Goal: Contribute content

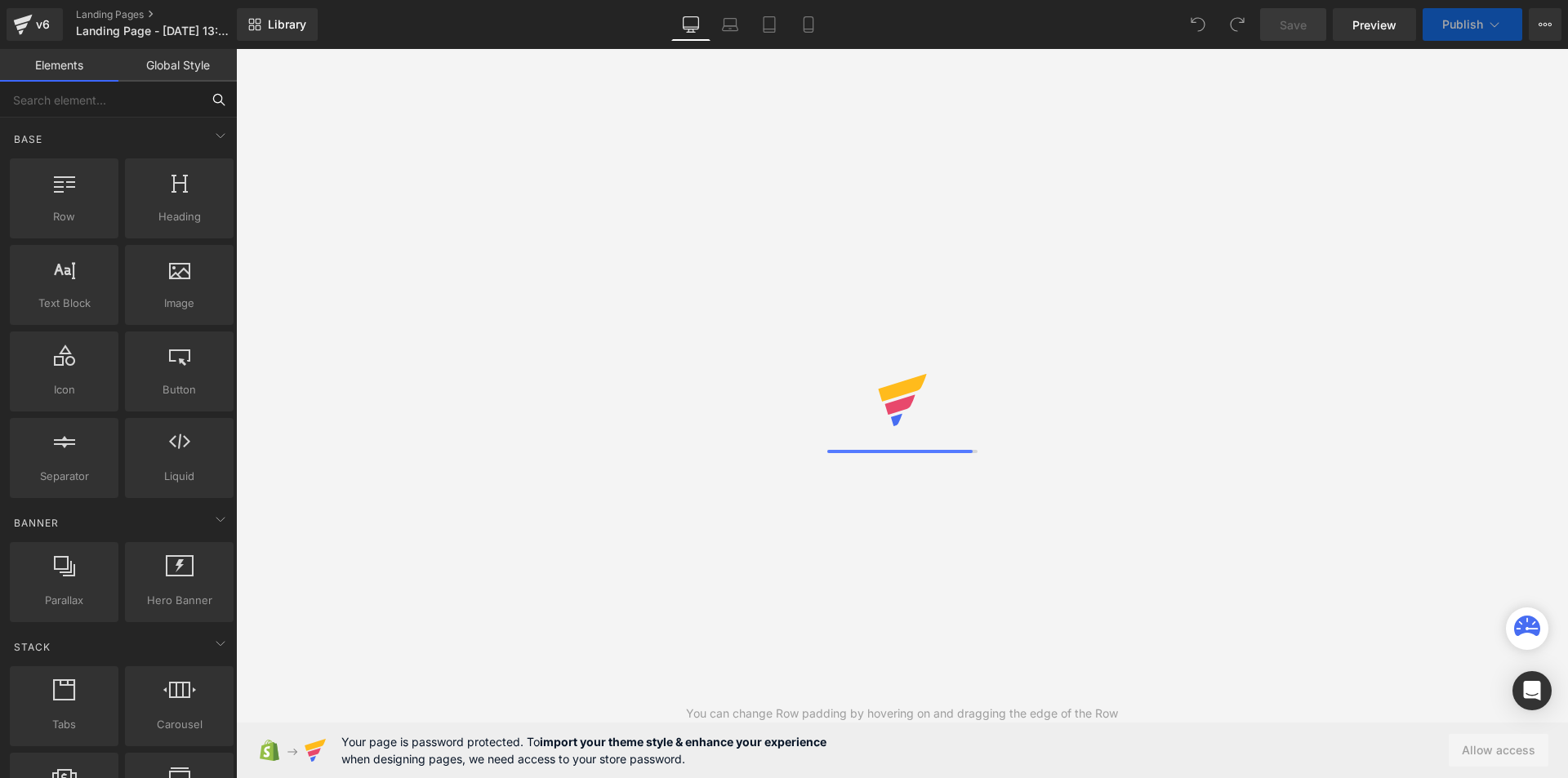
click at [53, 96] on input "text" at bounding box center [100, 99] width 201 height 36
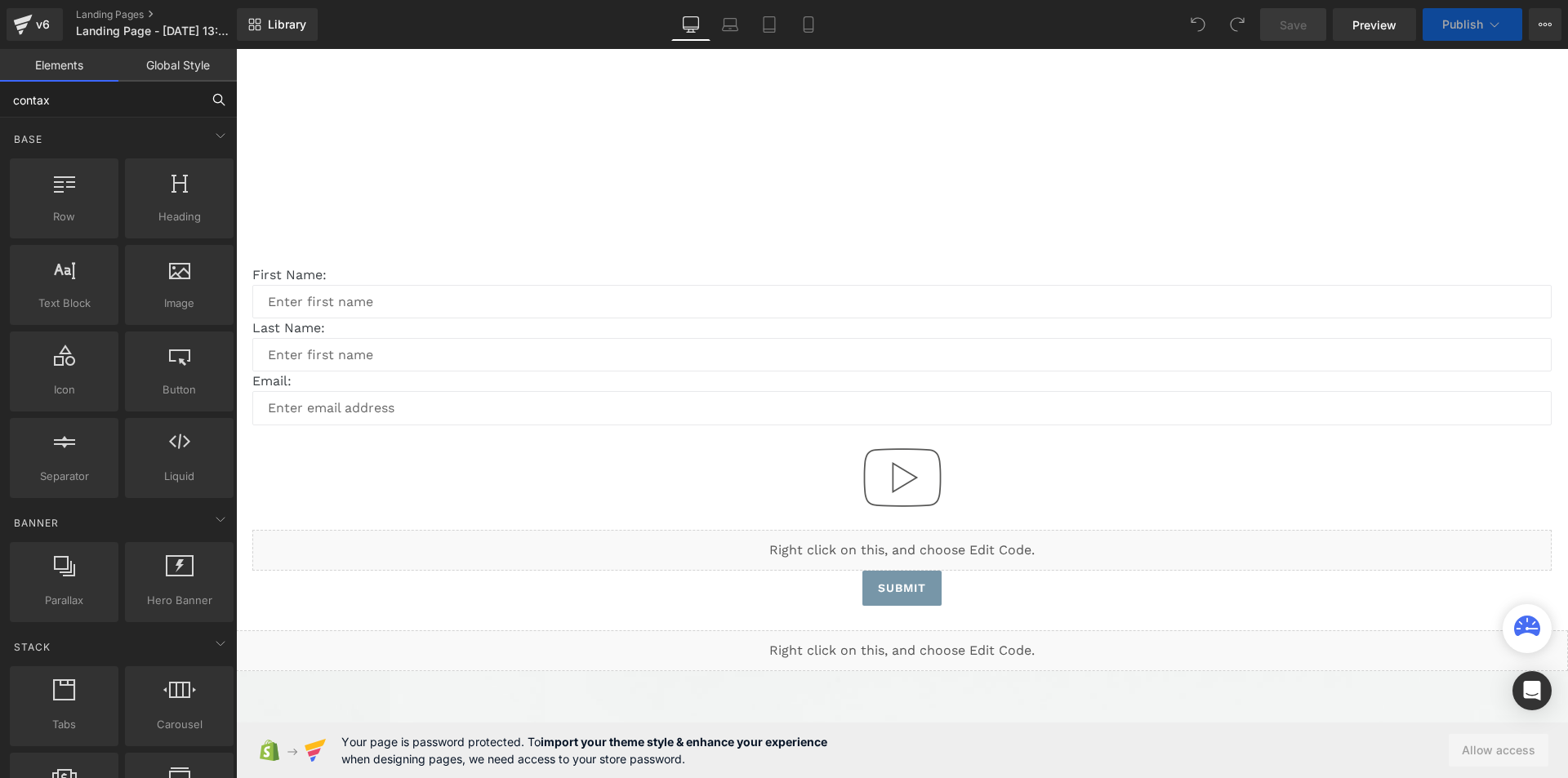
type input "conta"
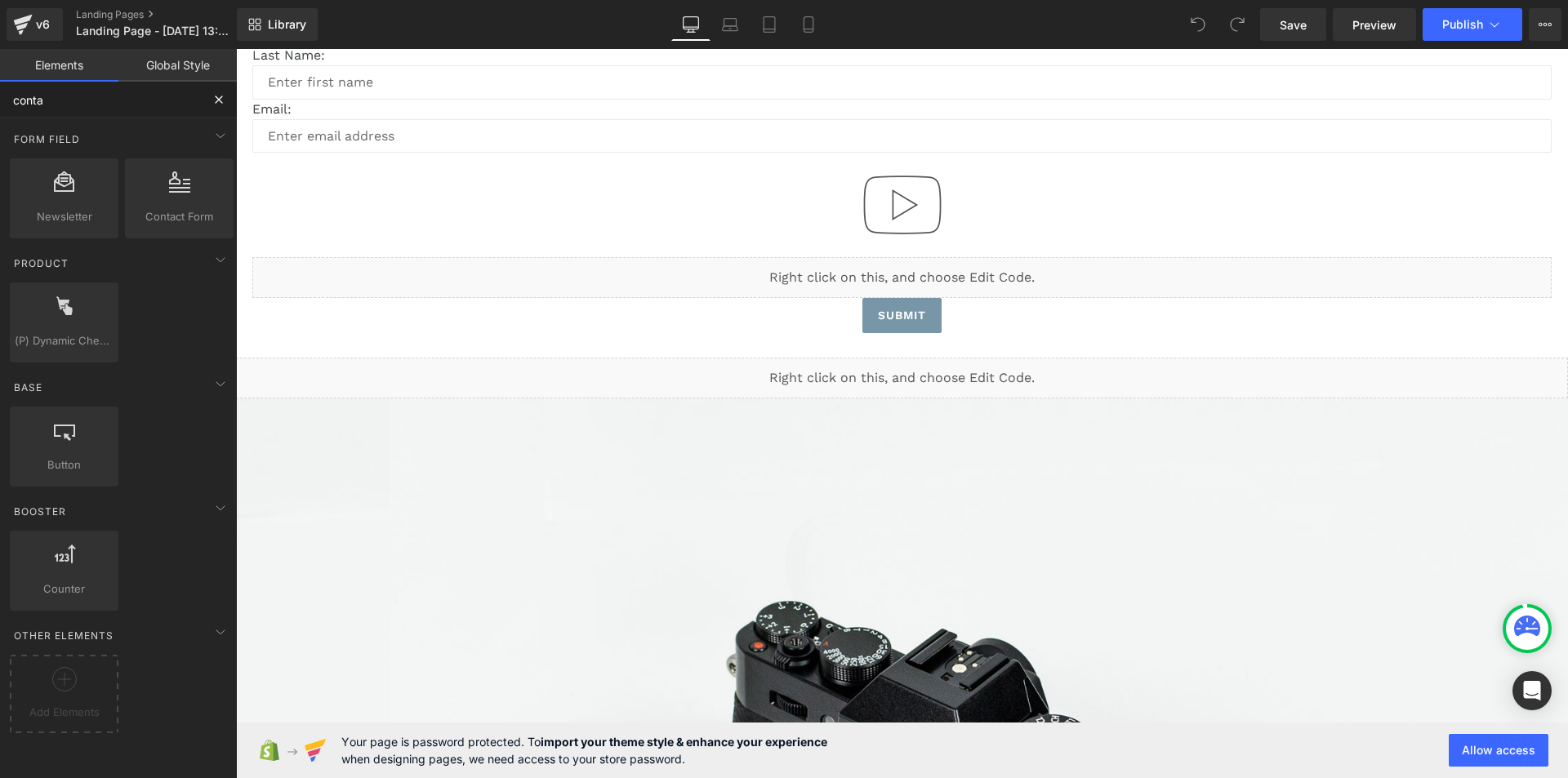
scroll to position [898, 0]
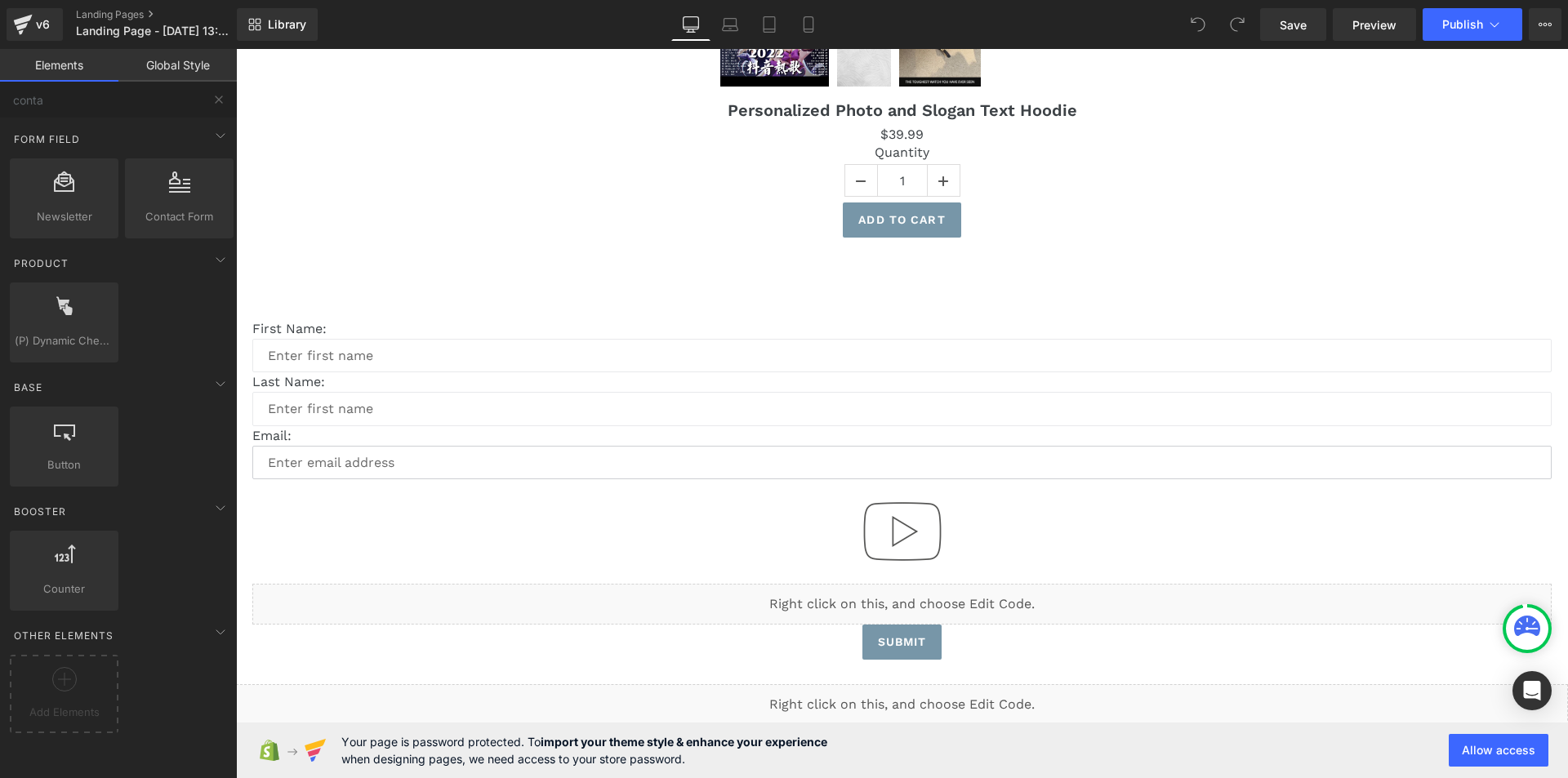
click at [465, 462] on input "email" at bounding box center [902, 463] width 1300 height 33
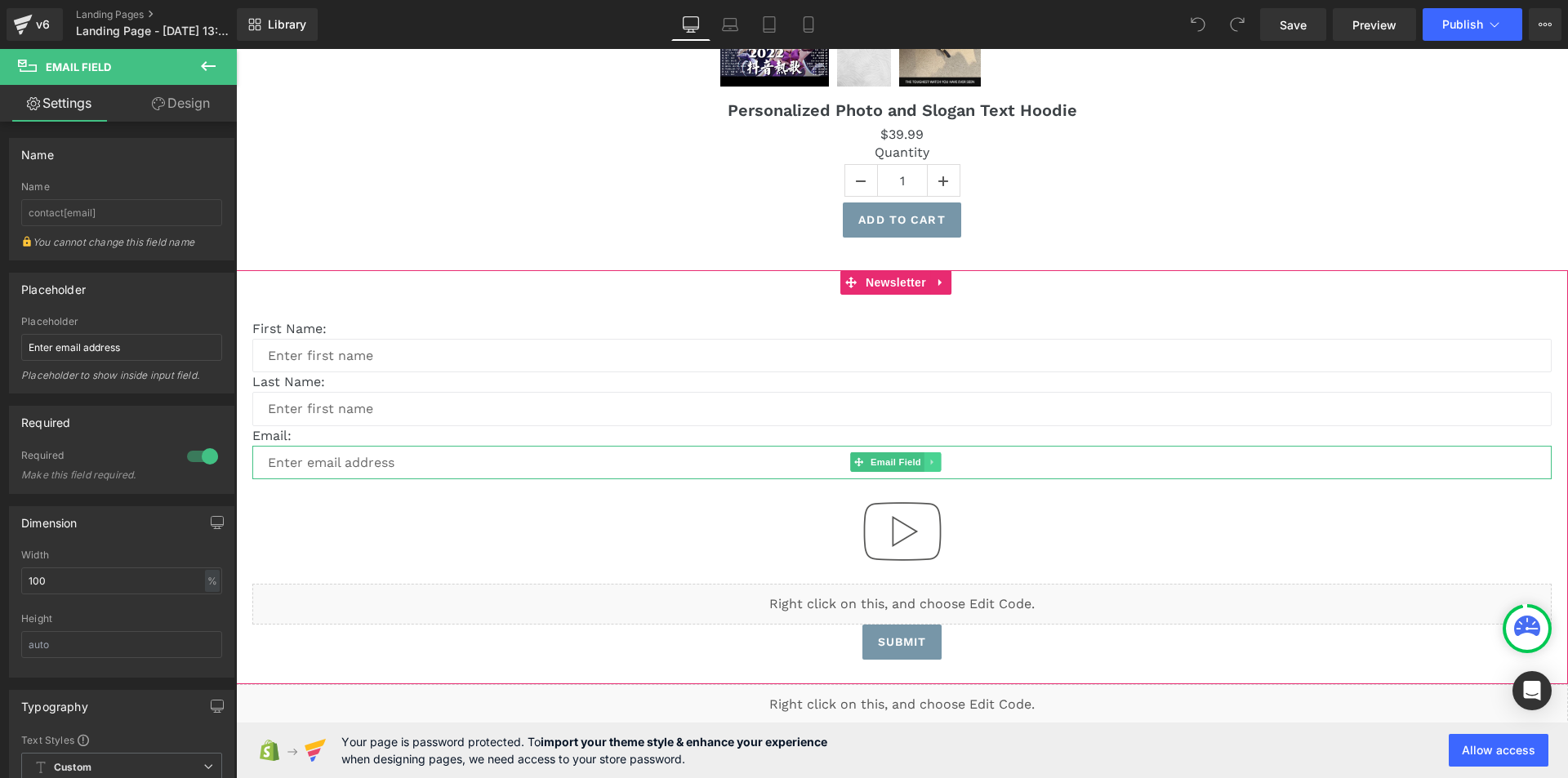
click at [934, 462] on icon at bounding box center [933, 462] width 9 height 10
click at [942, 461] on icon at bounding box center [941, 463] width 9 height 9
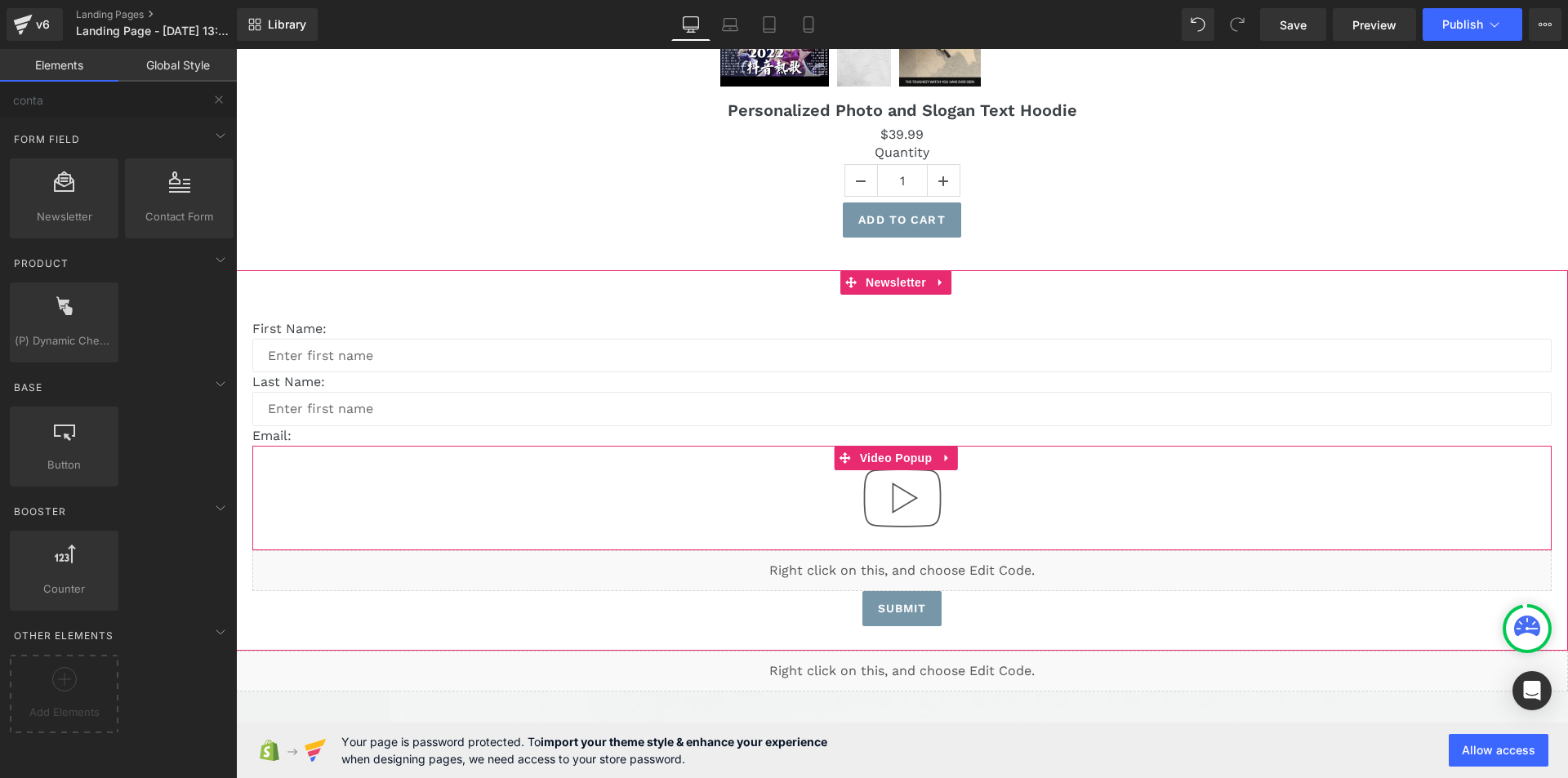
click at [404, 469] on div at bounding box center [902, 498] width 1300 height 105
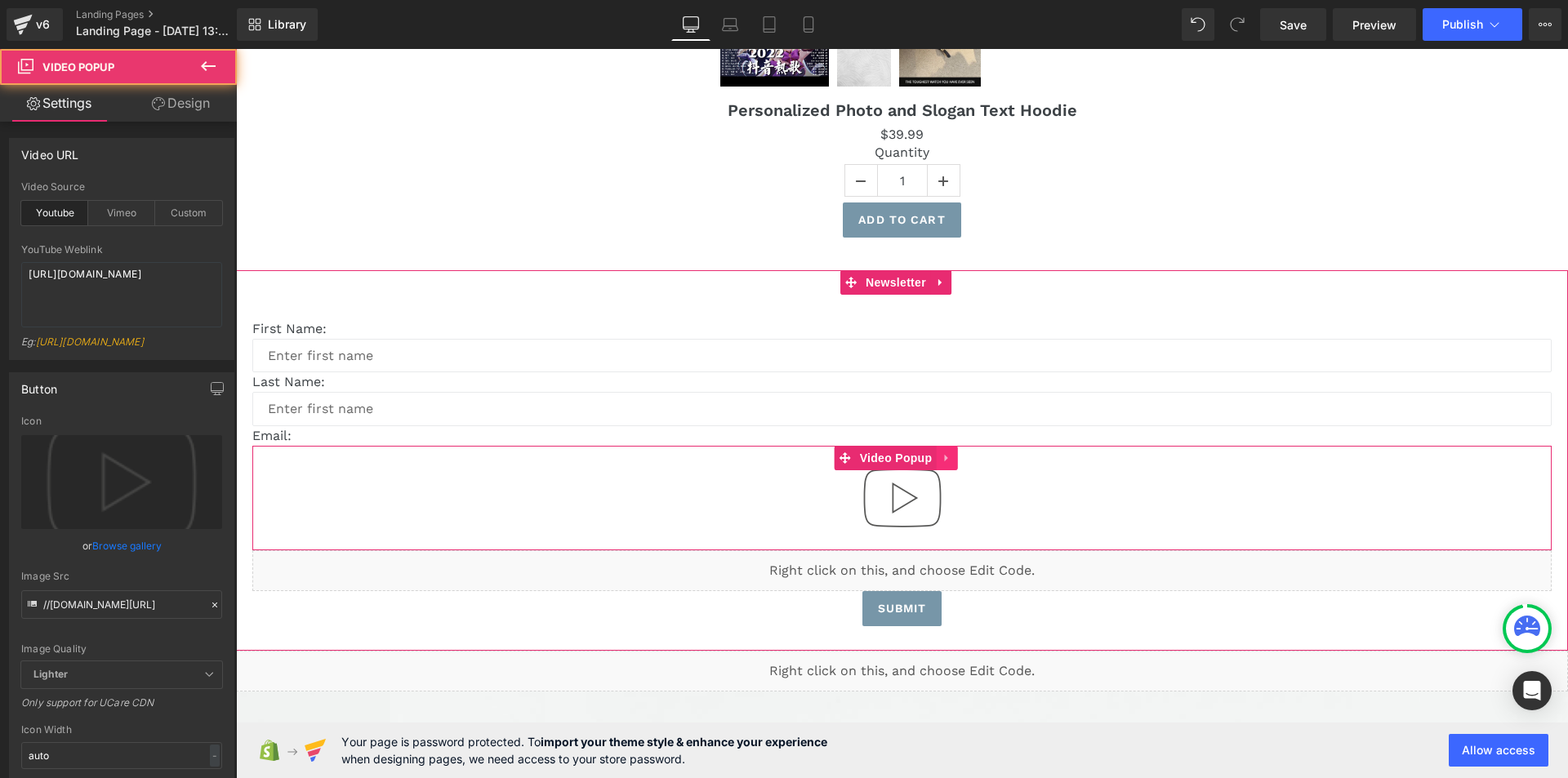
click at [944, 462] on icon at bounding box center [947, 457] width 11 height 12
click at [960, 460] on icon at bounding box center [957, 457] width 11 height 11
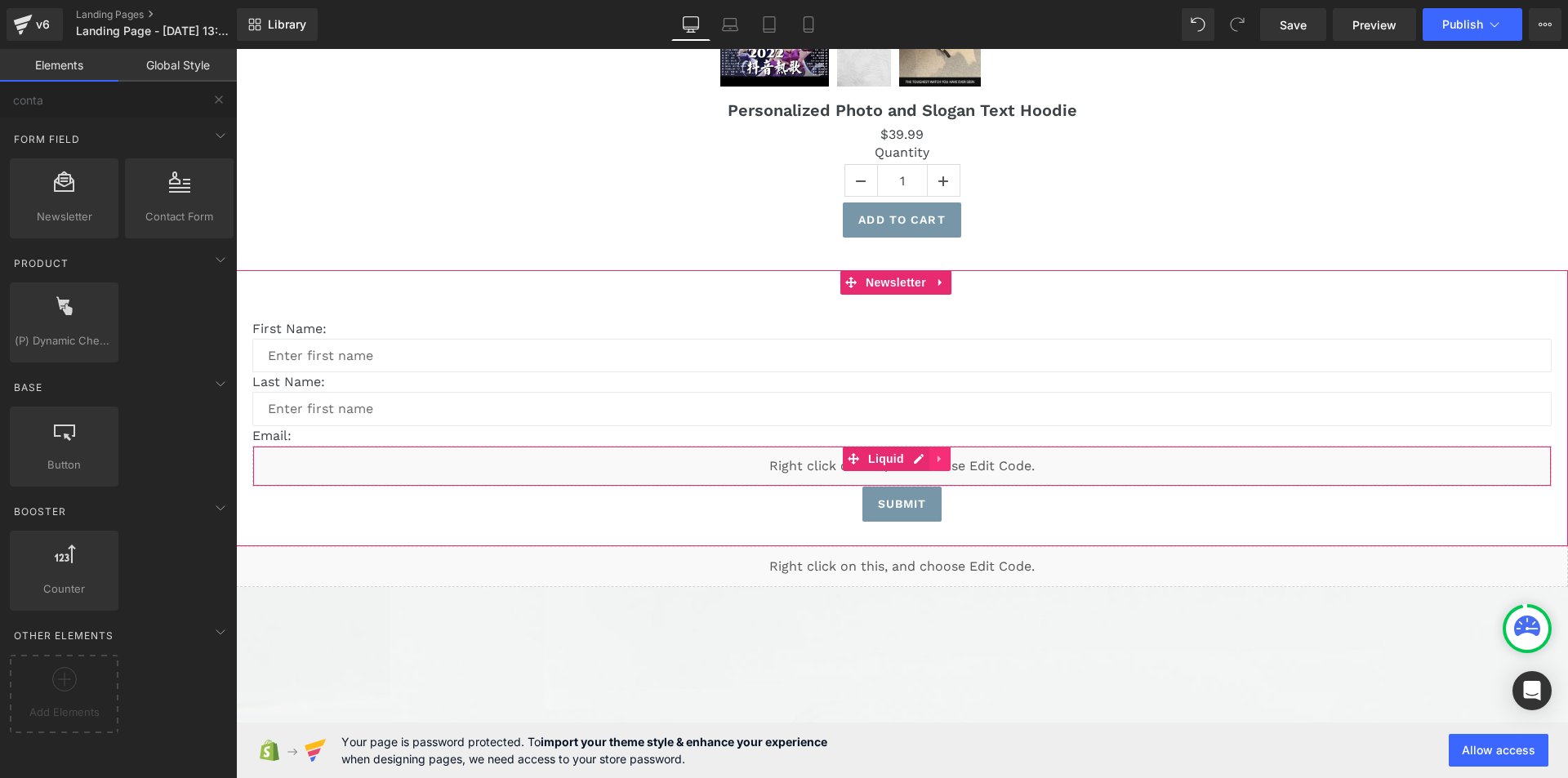
click at [941, 457] on icon at bounding box center [940, 458] width 11 height 12
click at [946, 462] on icon at bounding box center [950, 458] width 11 height 11
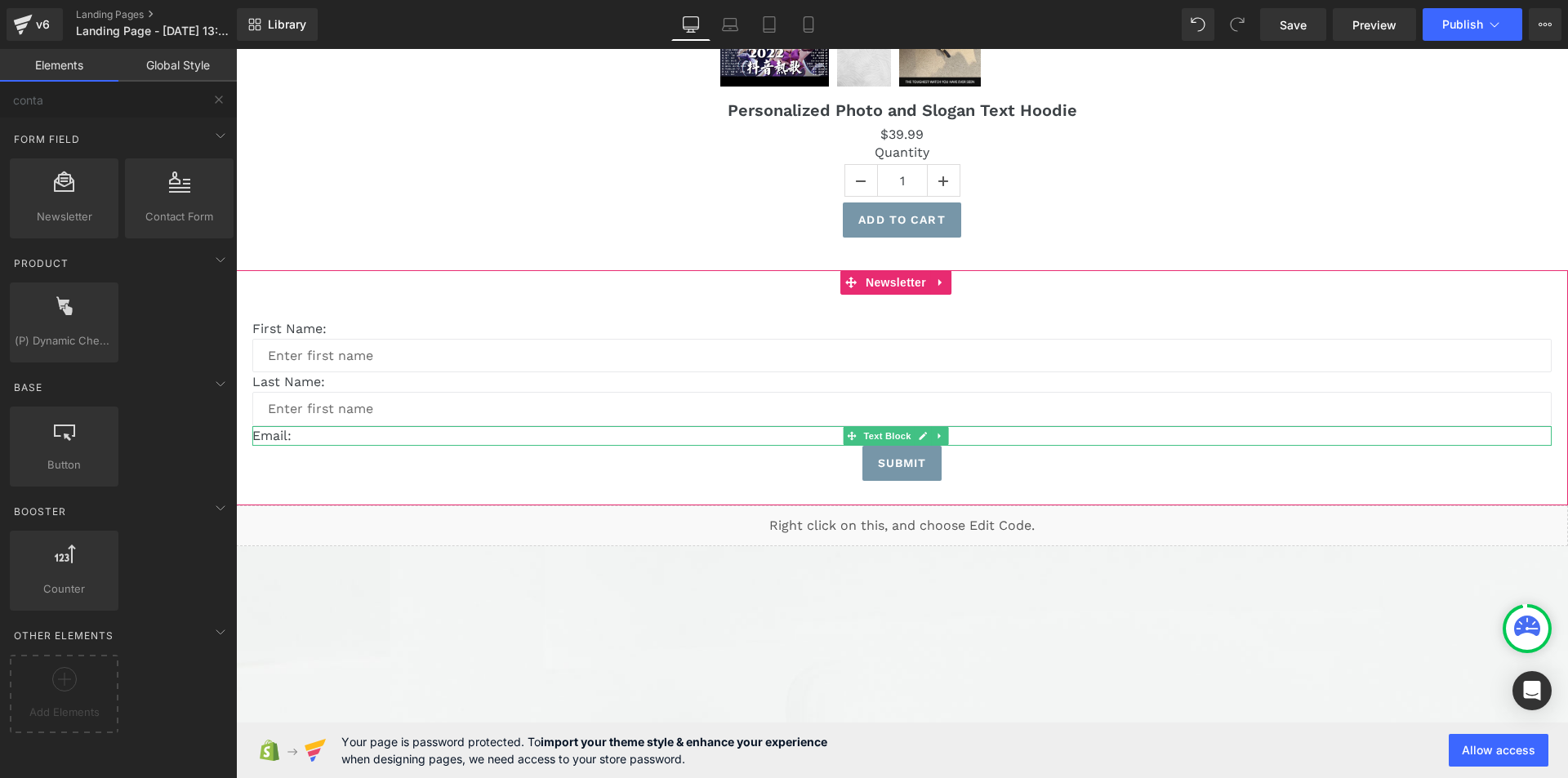
click at [503, 440] on p "Email:" at bounding box center [902, 436] width 1300 height 19
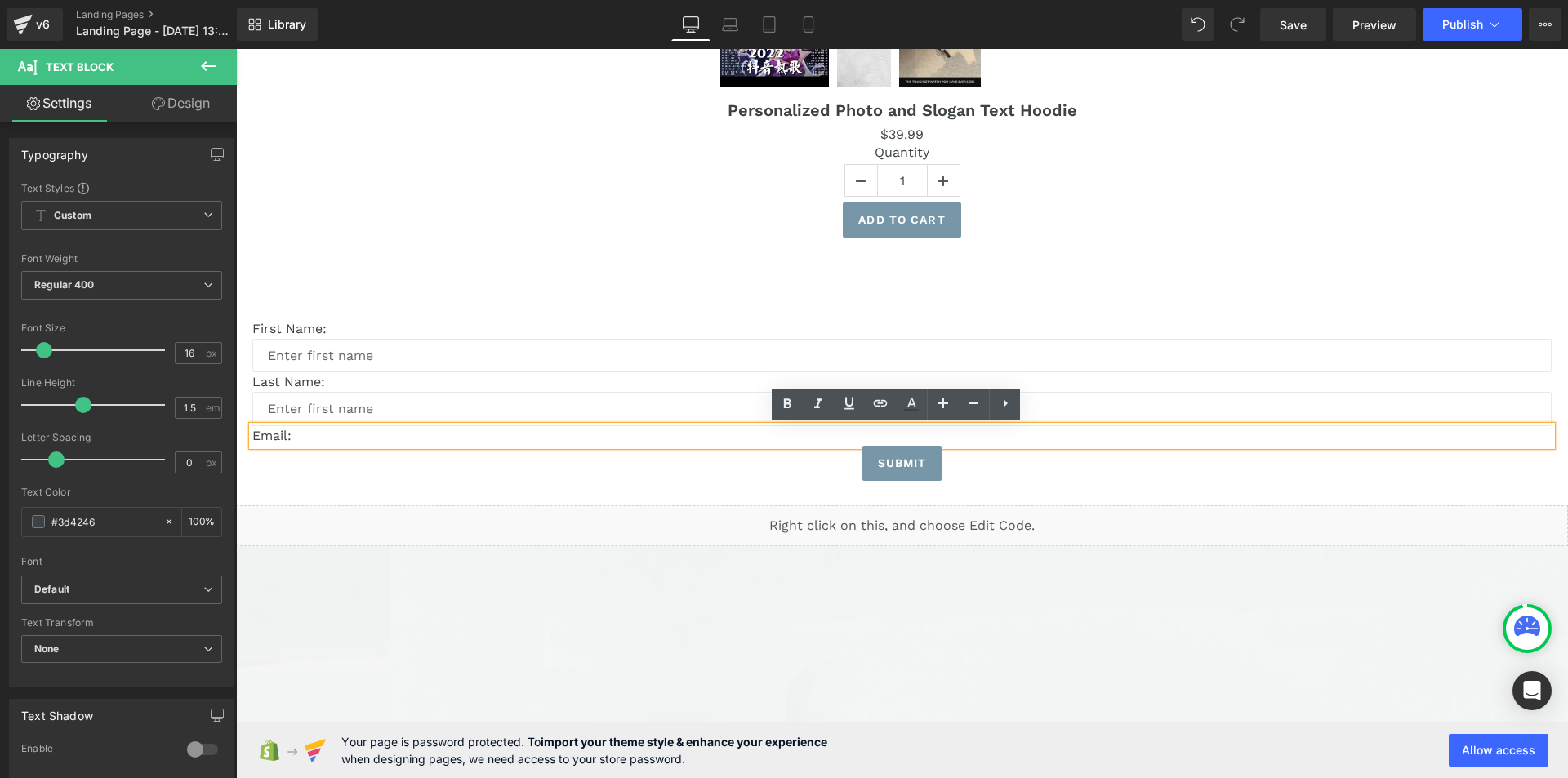
click at [553, 438] on p "Email:" at bounding box center [902, 436] width 1300 height 19
click at [526, 471] on div "Submit" at bounding box center [902, 463] width 1300 height 35
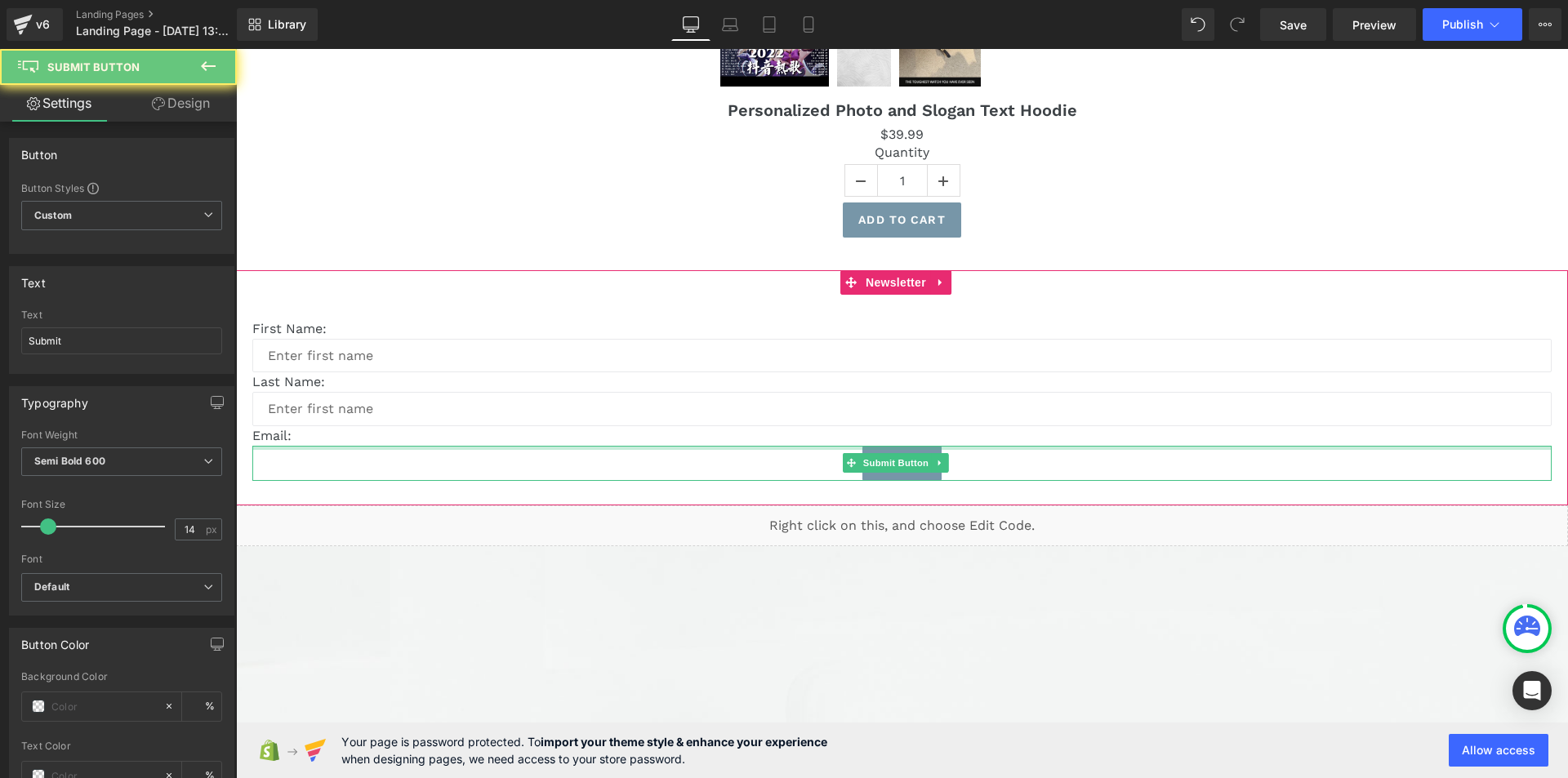
click at [411, 446] on div at bounding box center [902, 448] width 1300 height 4
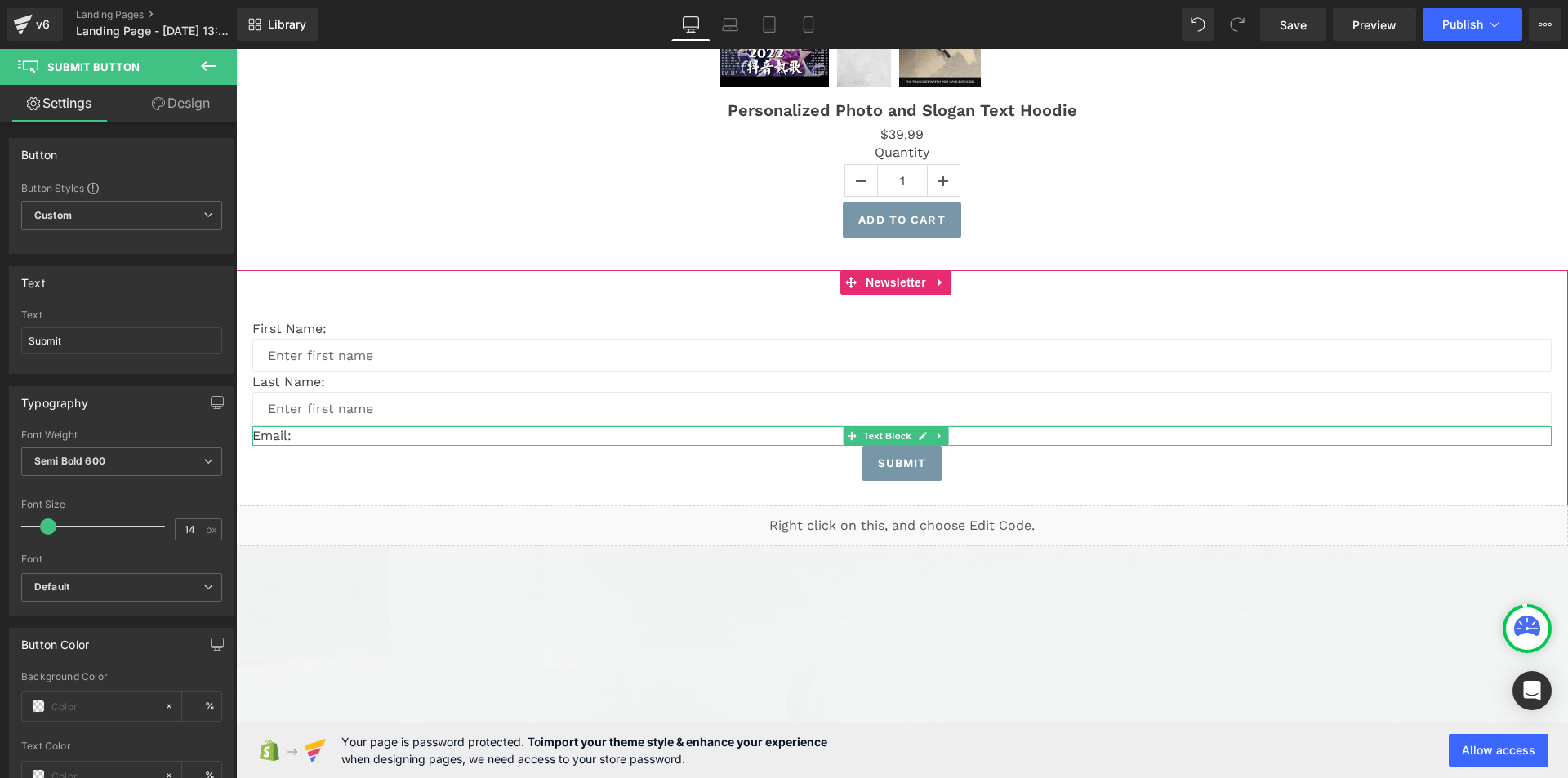
click at [444, 432] on p "Email:" at bounding box center [902, 436] width 1300 height 19
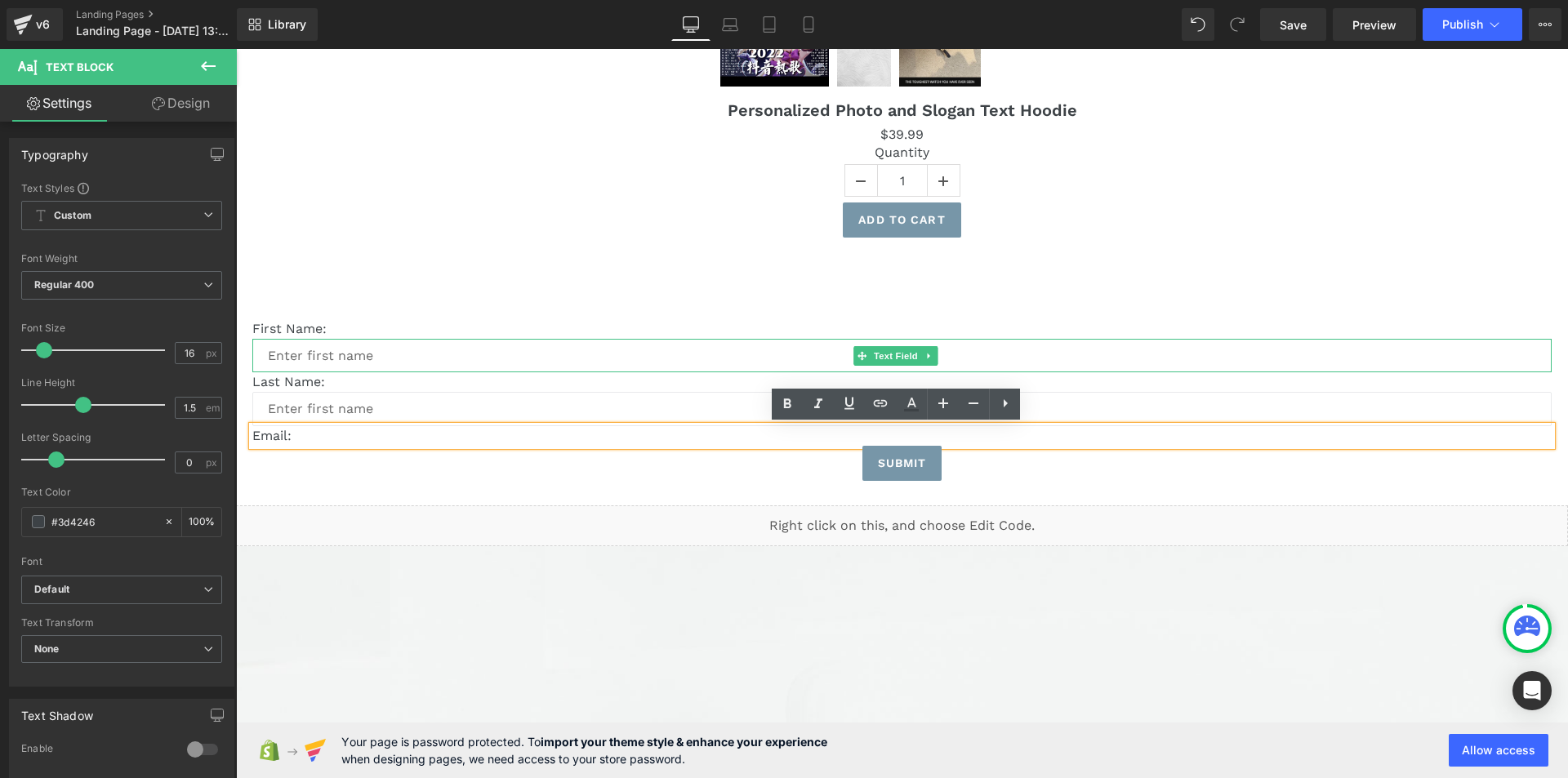
click at [359, 357] on input "text" at bounding box center [902, 355] width 1300 height 33
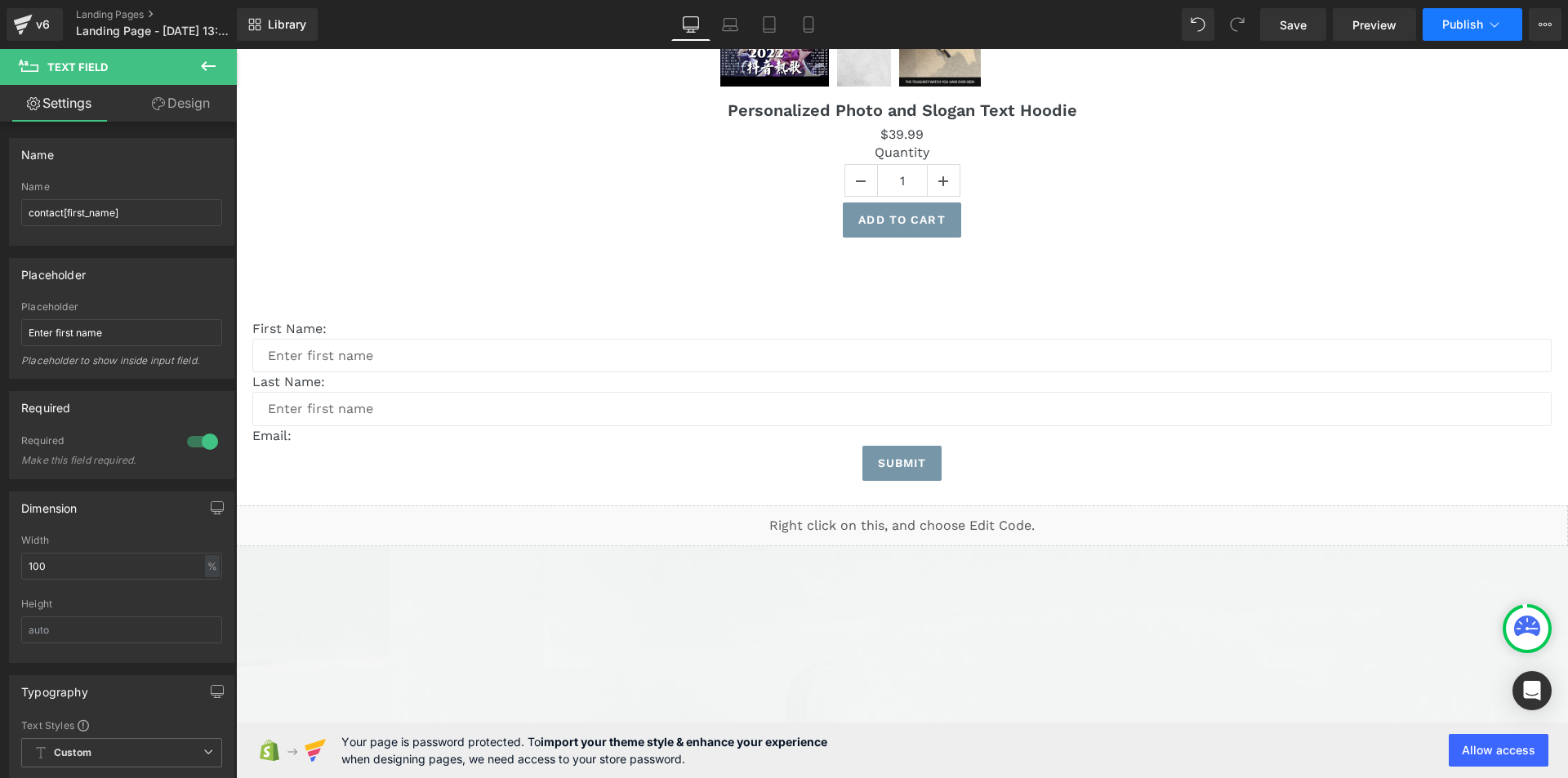
click at [1466, 22] on span "Publish" at bounding box center [1463, 24] width 41 height 13
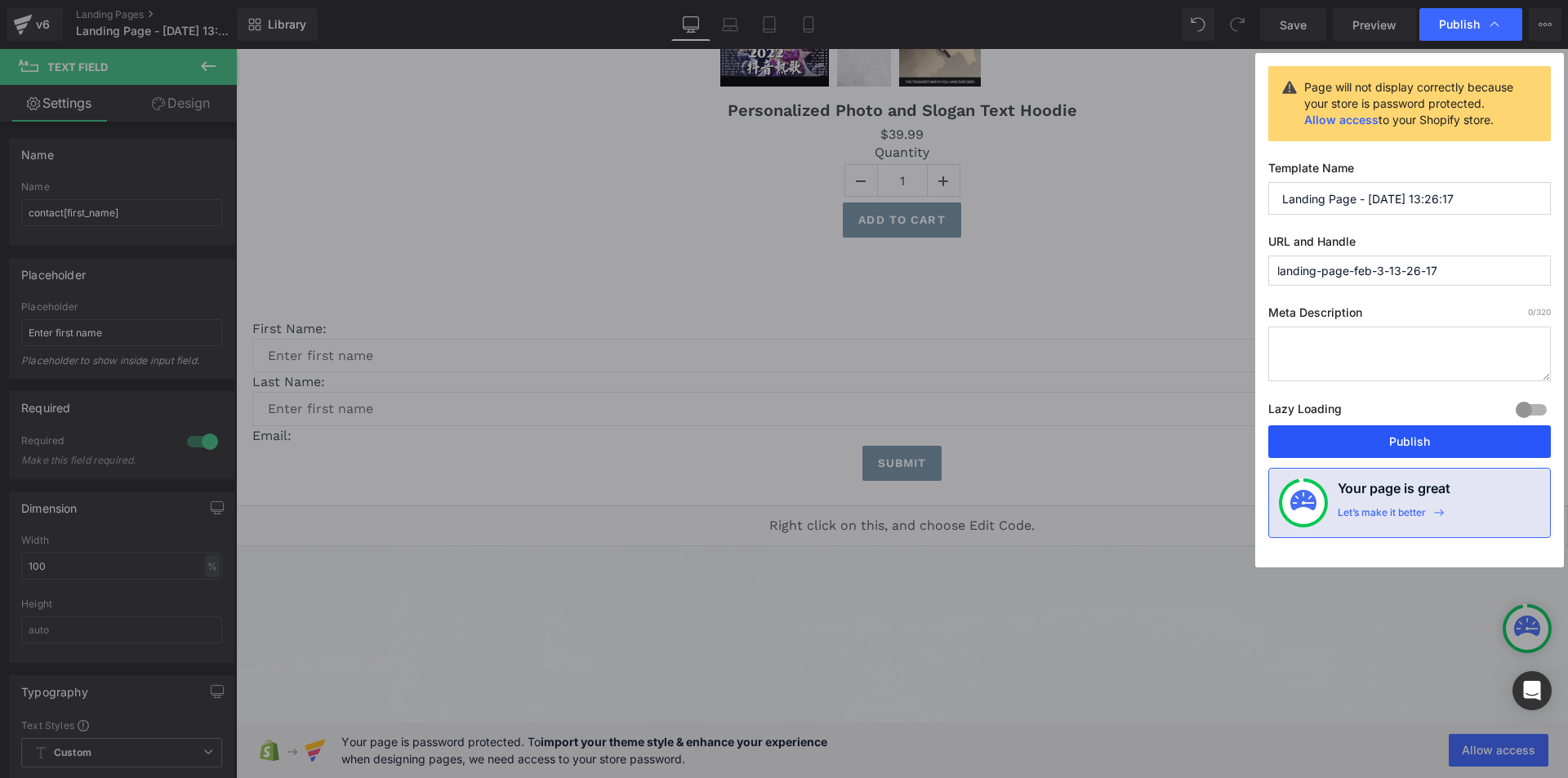
click at [1356, 437] on button "Publish" at bounding box center [1409, 441] width 282 height 32
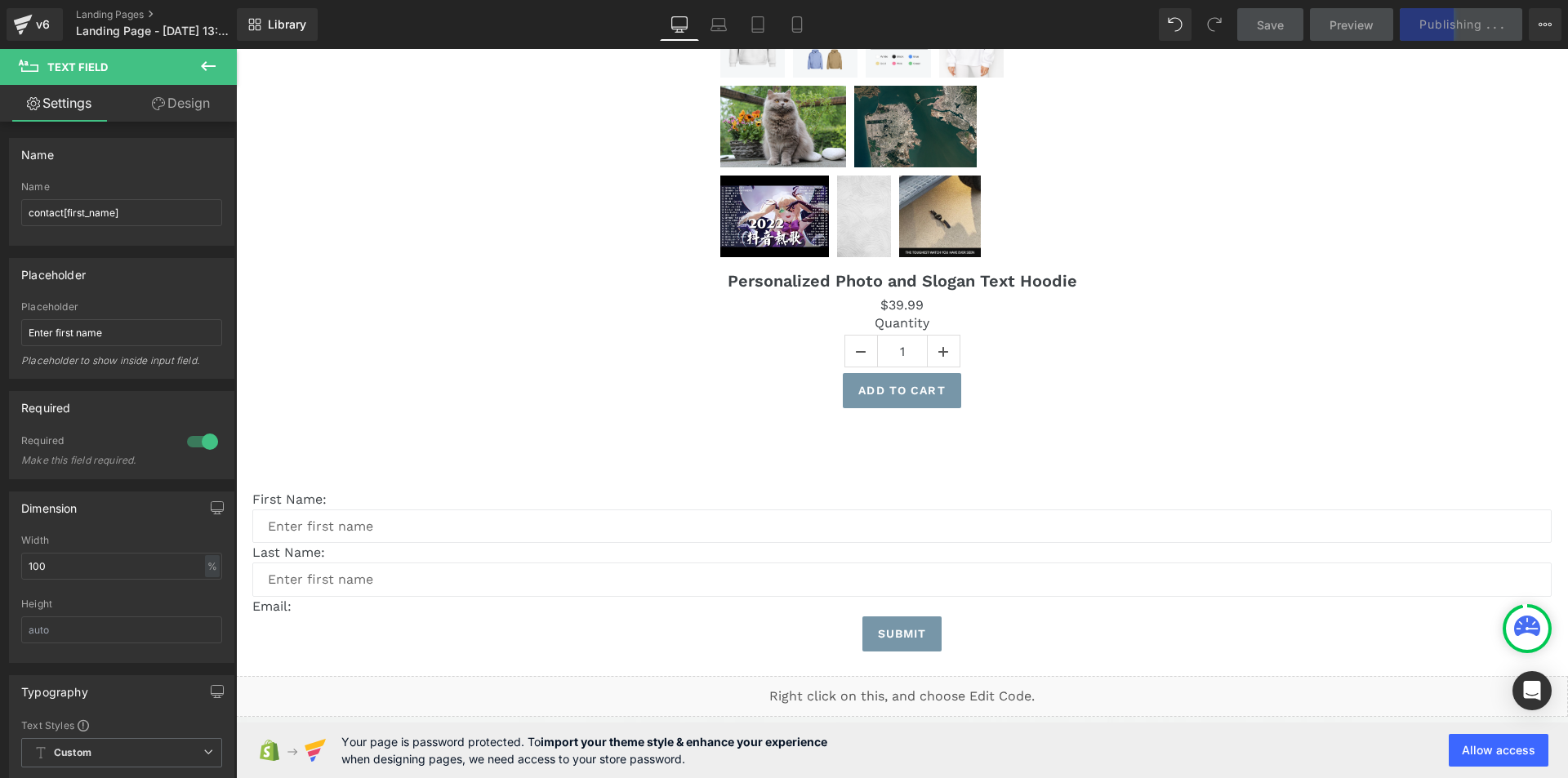
scroll to position [572, 0]
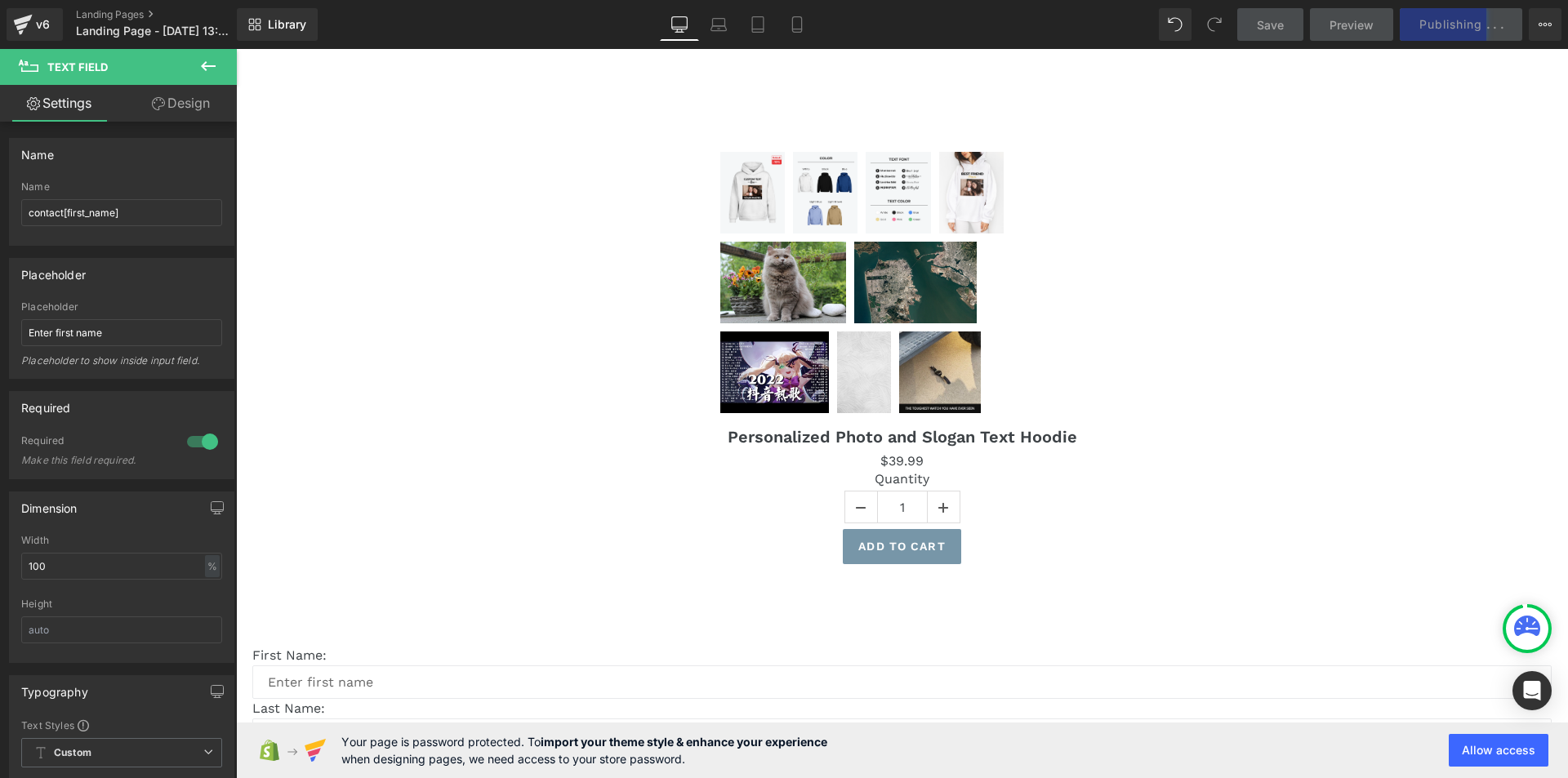
click at [201, 68] on icon at bounding box center [208, 66] width 19 height 19
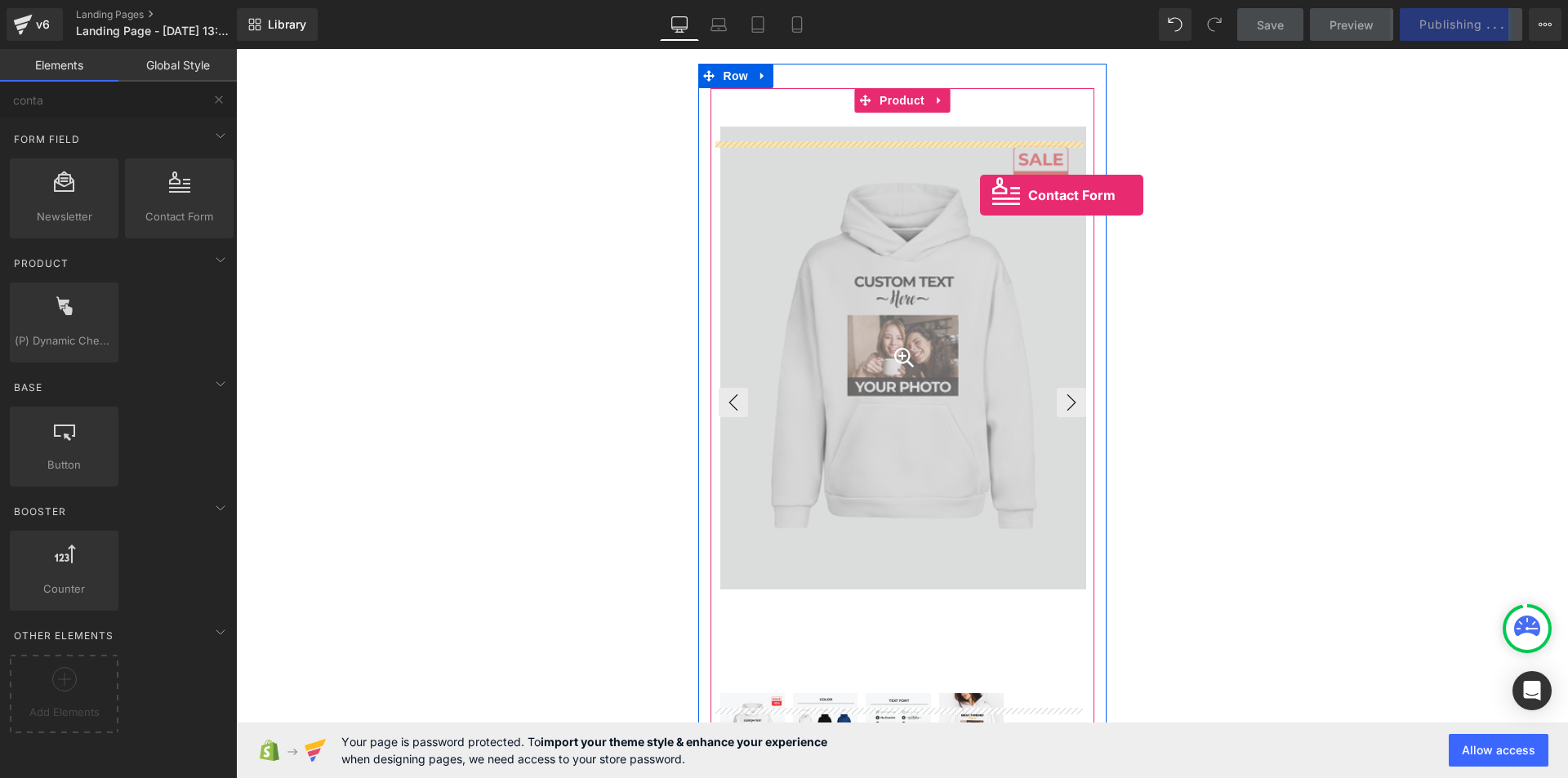
scroll to position [0, 0]
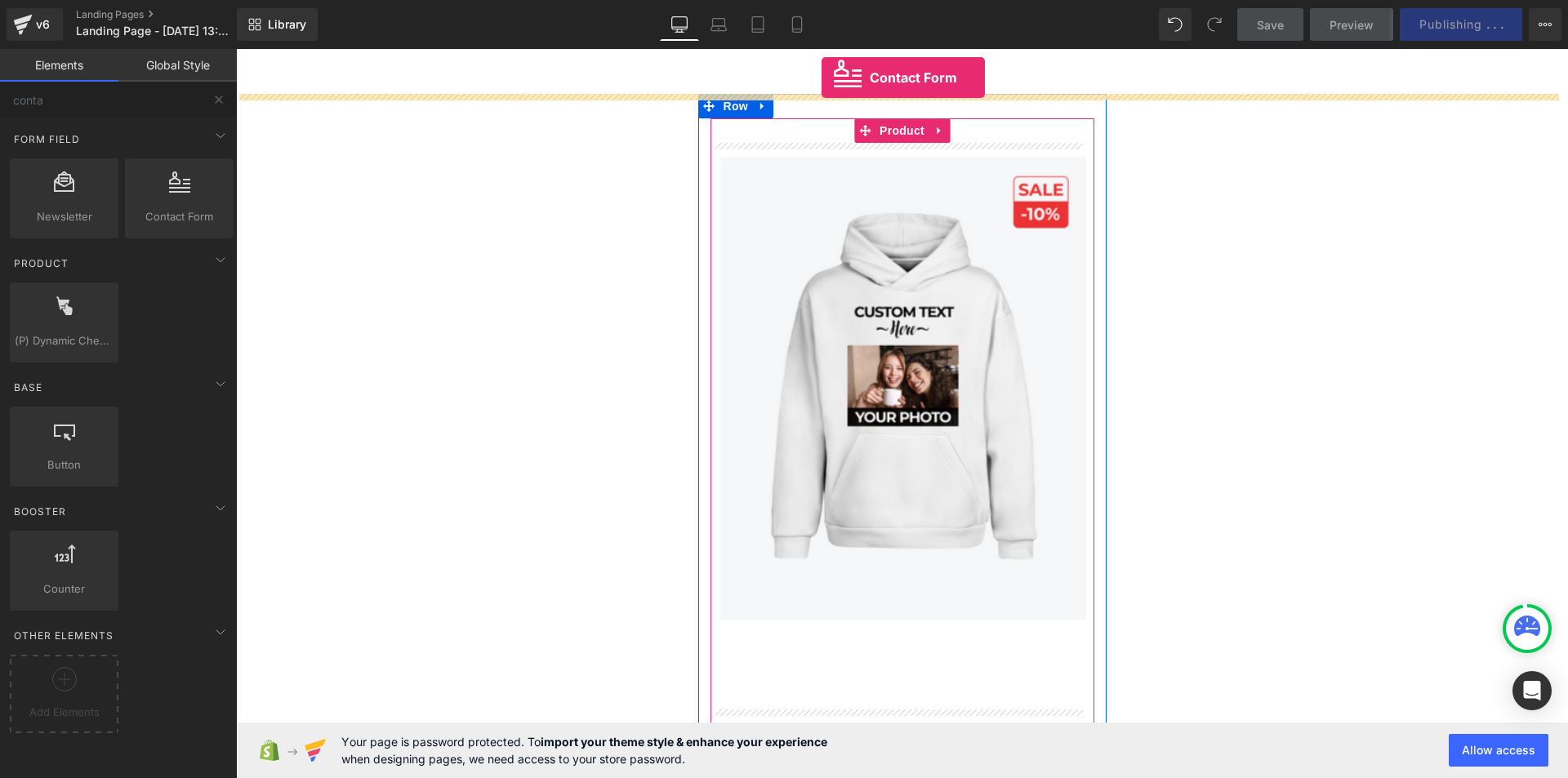
drag, startPoint x: 468, startPoint y: 244, endPoint x: 822, endPoint y: 78, distance: 391.0
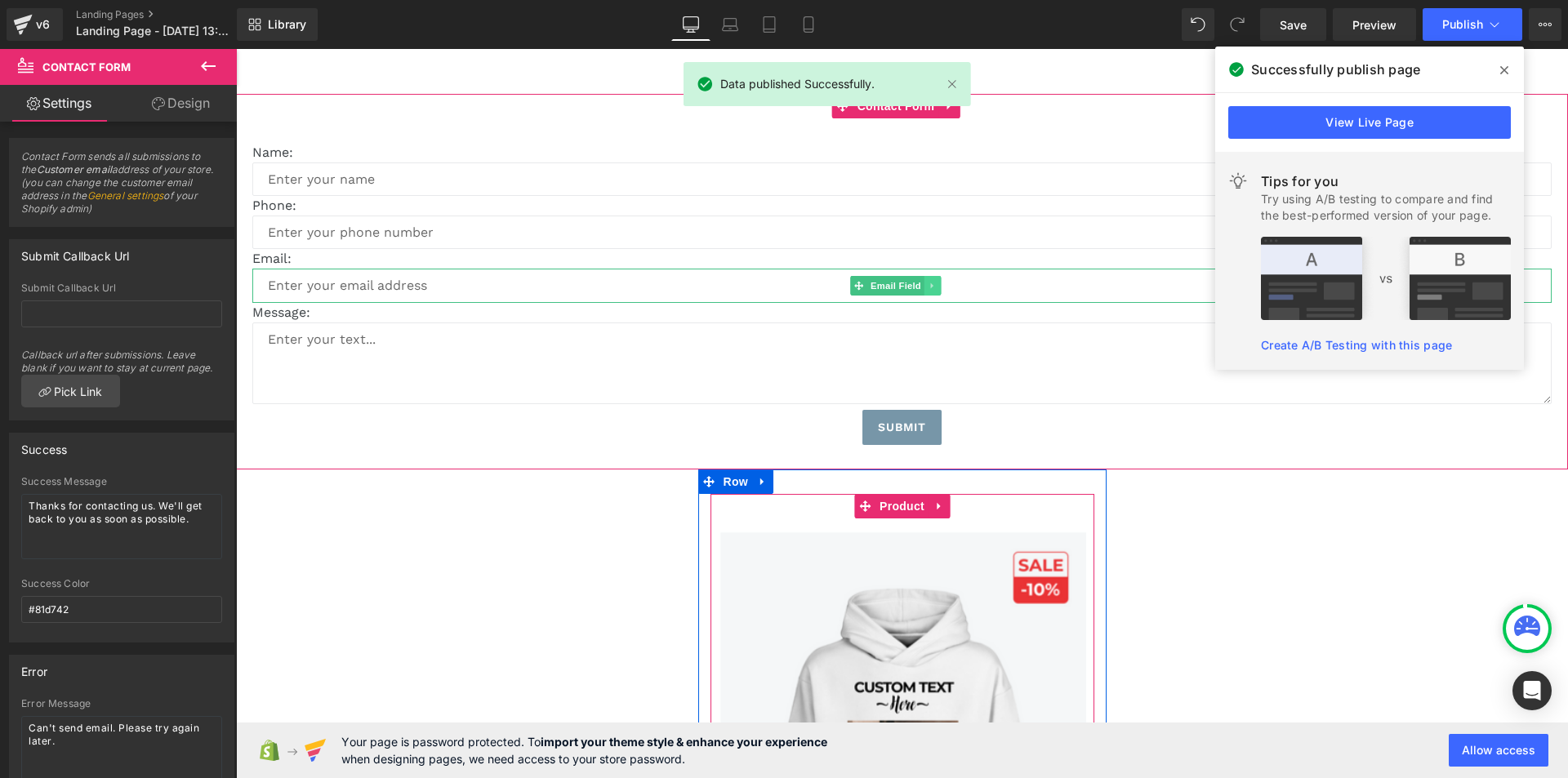
click at [935, 290] on icon at bounding box center [933, 285] width 9 height 10
click at [940, 288] on icon at bounding box center [941, 285] width 9 height 10
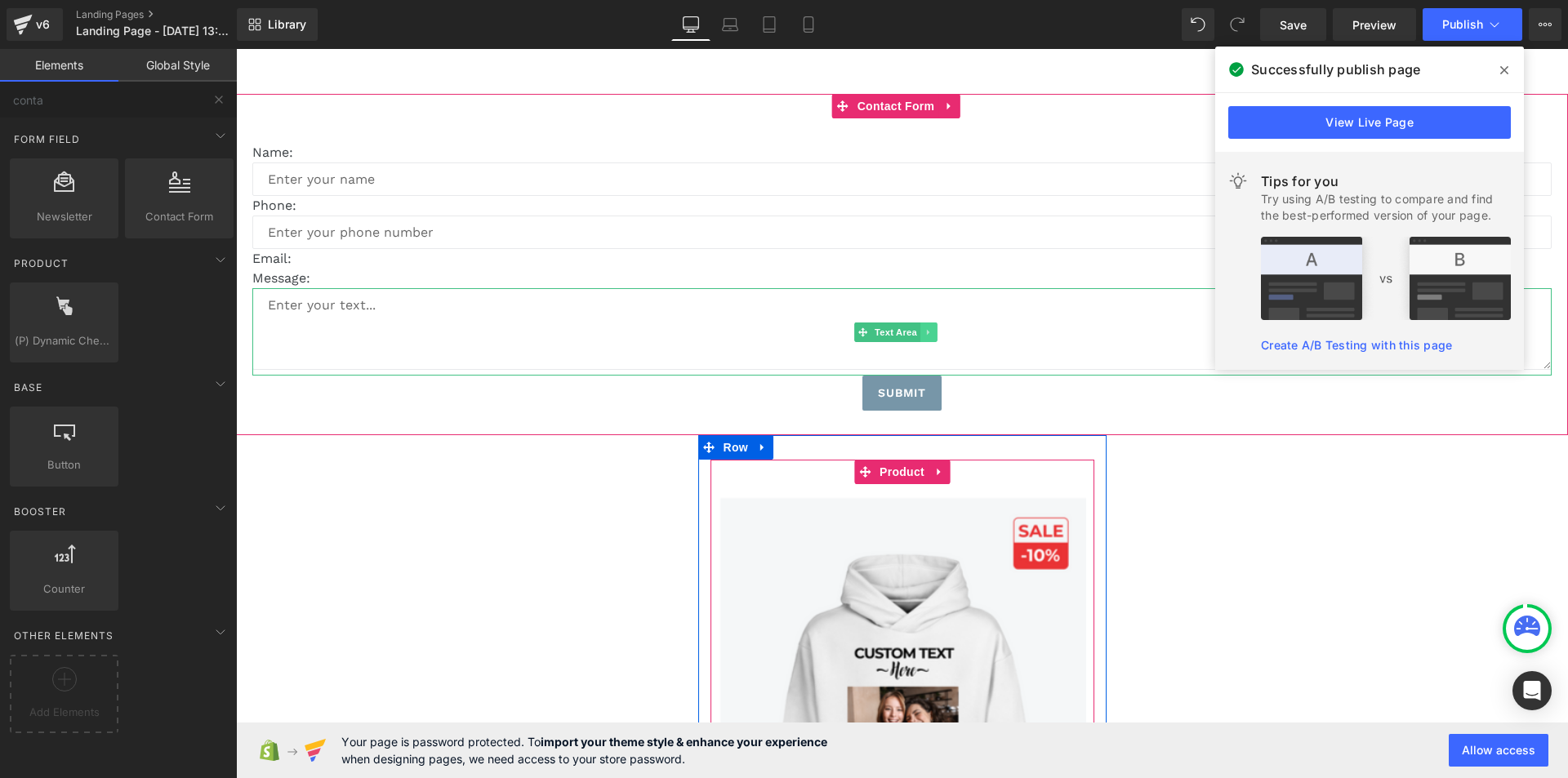
click at [931, 331] on icon at bounding box center [929, 332] width 9 height 10
click at [938, 331] on icon at bounding box center [937, 332] width 9 height 10
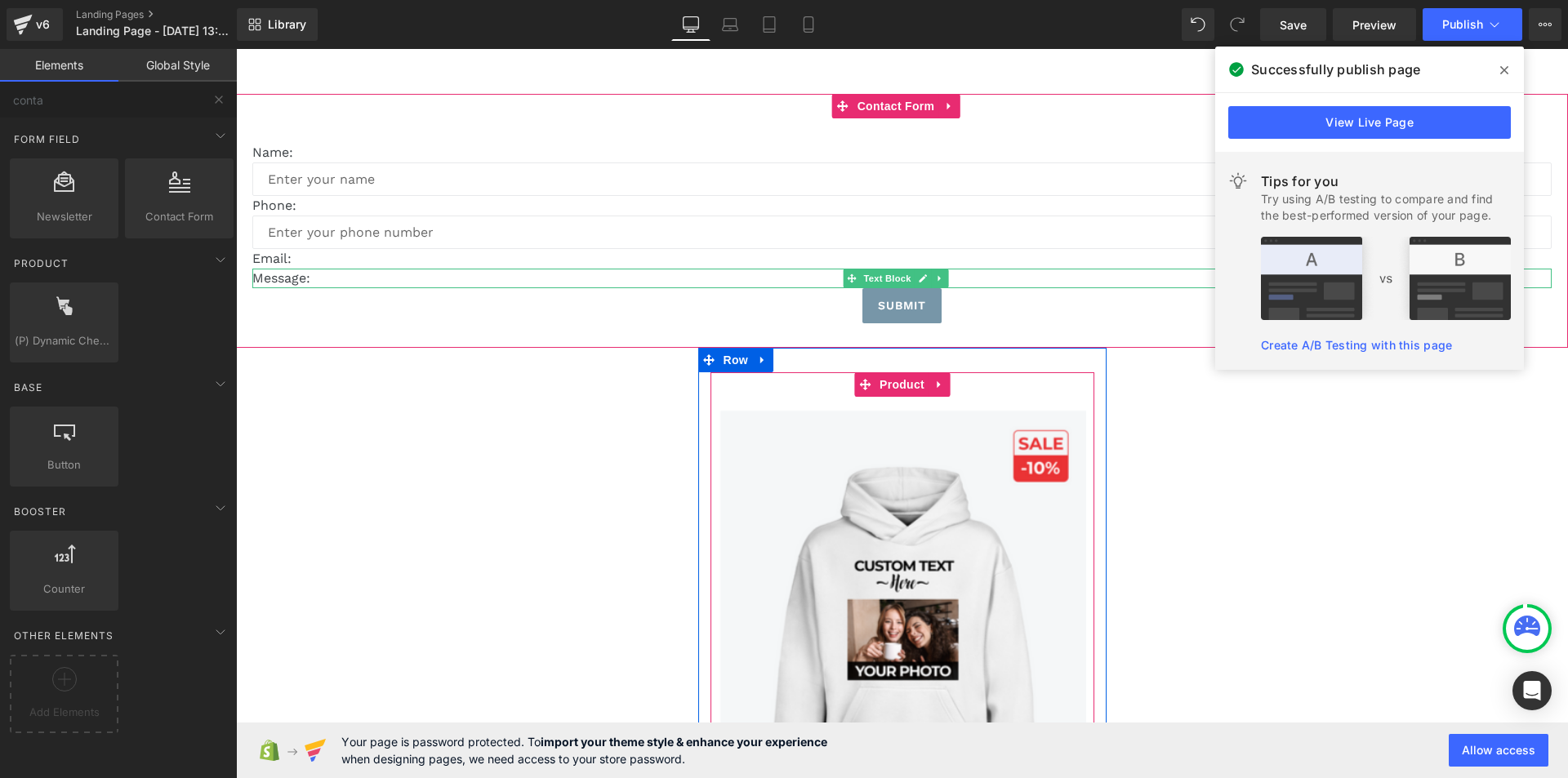
click at [397, 281] on p "Message:" at bounding box center [902, 278] width 1300 height 19
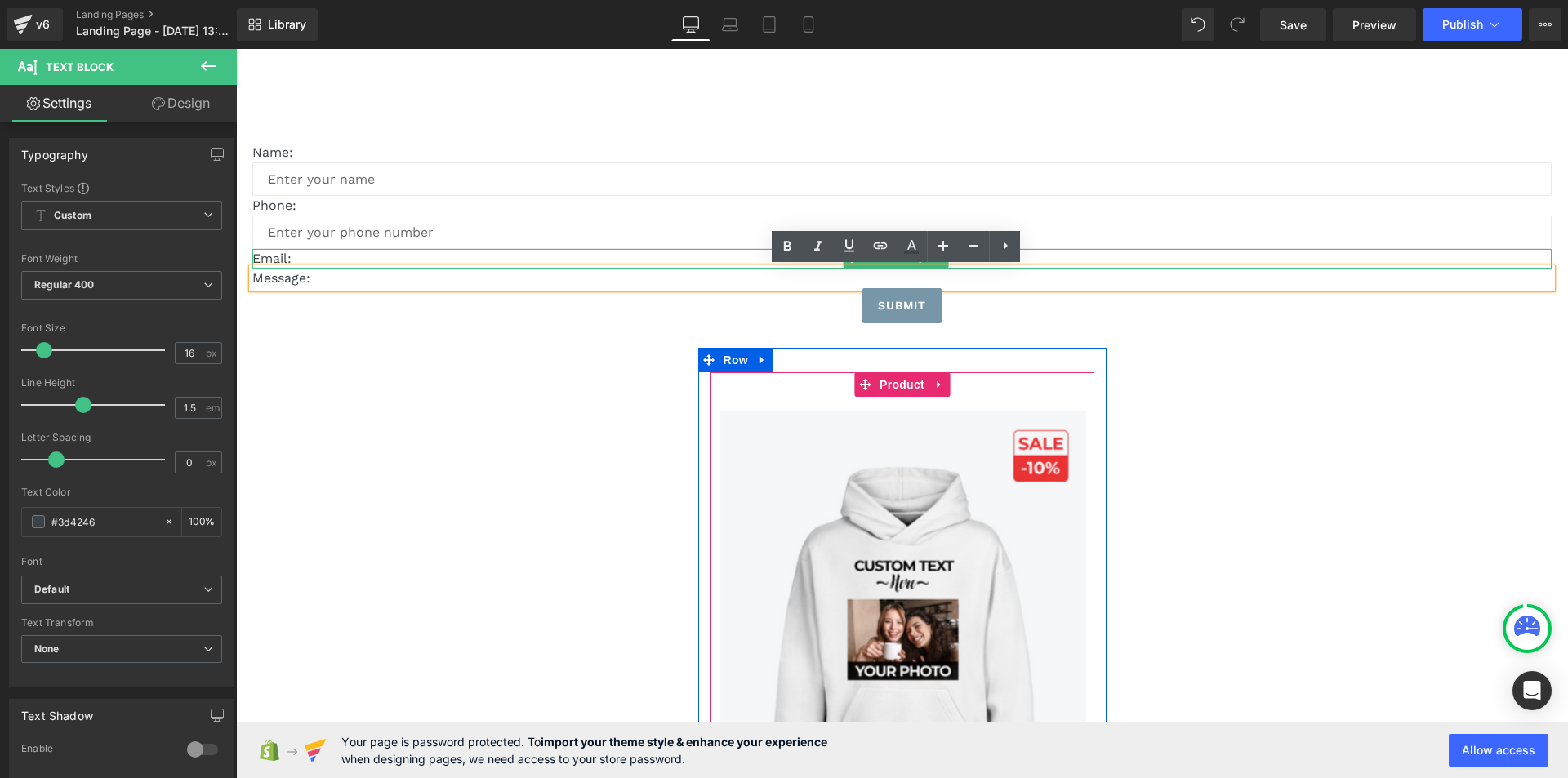
click at [329, 259] on p "Email:" at bounding box center [902, 259] width 1300 height 19
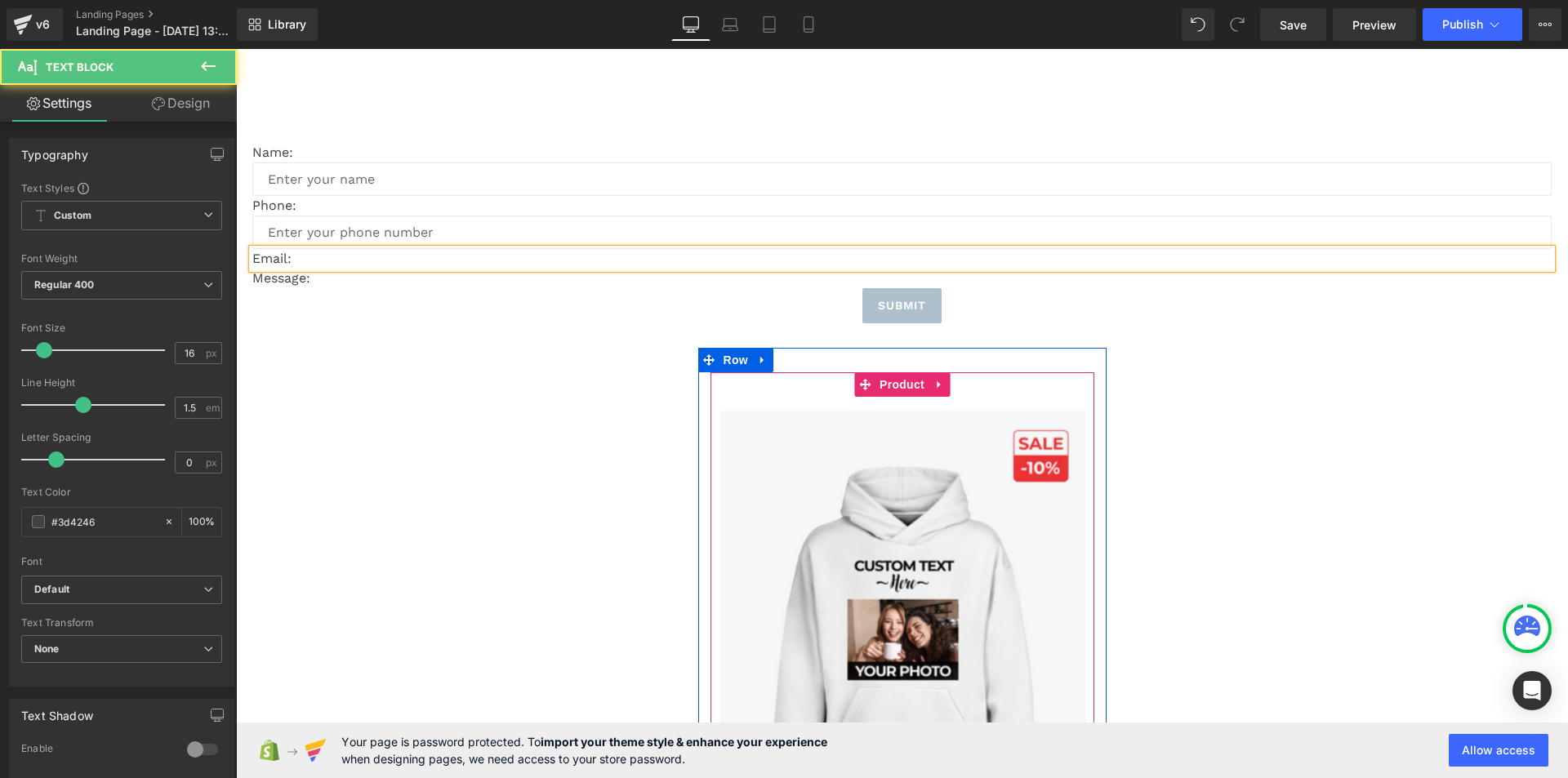
click at [309, 295] on div "Submit" at bounding box center [902, 306] width 1300 height 35
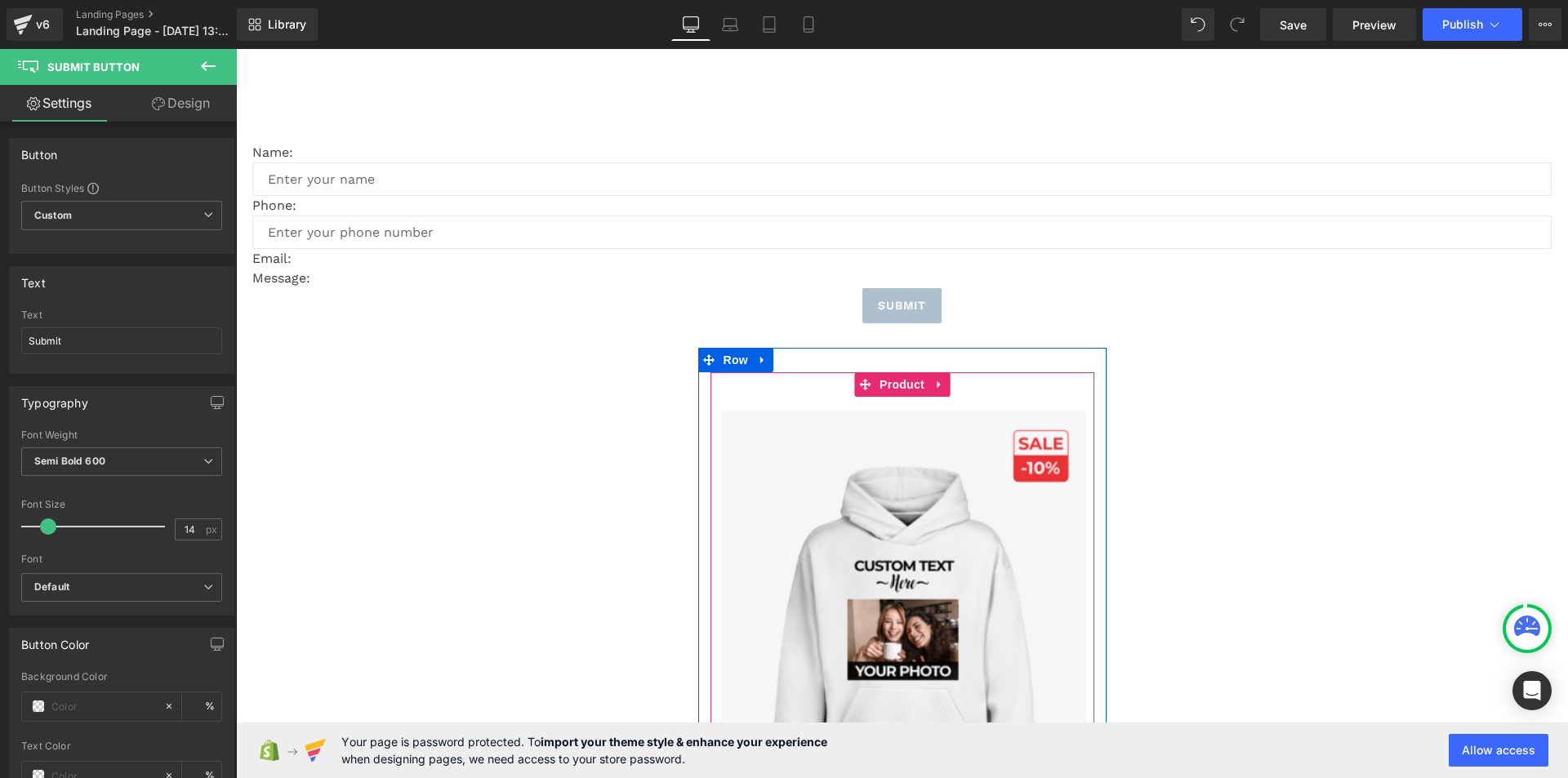
click at [236, 49] on div at bounding box center [236, 49] width 0 height 0
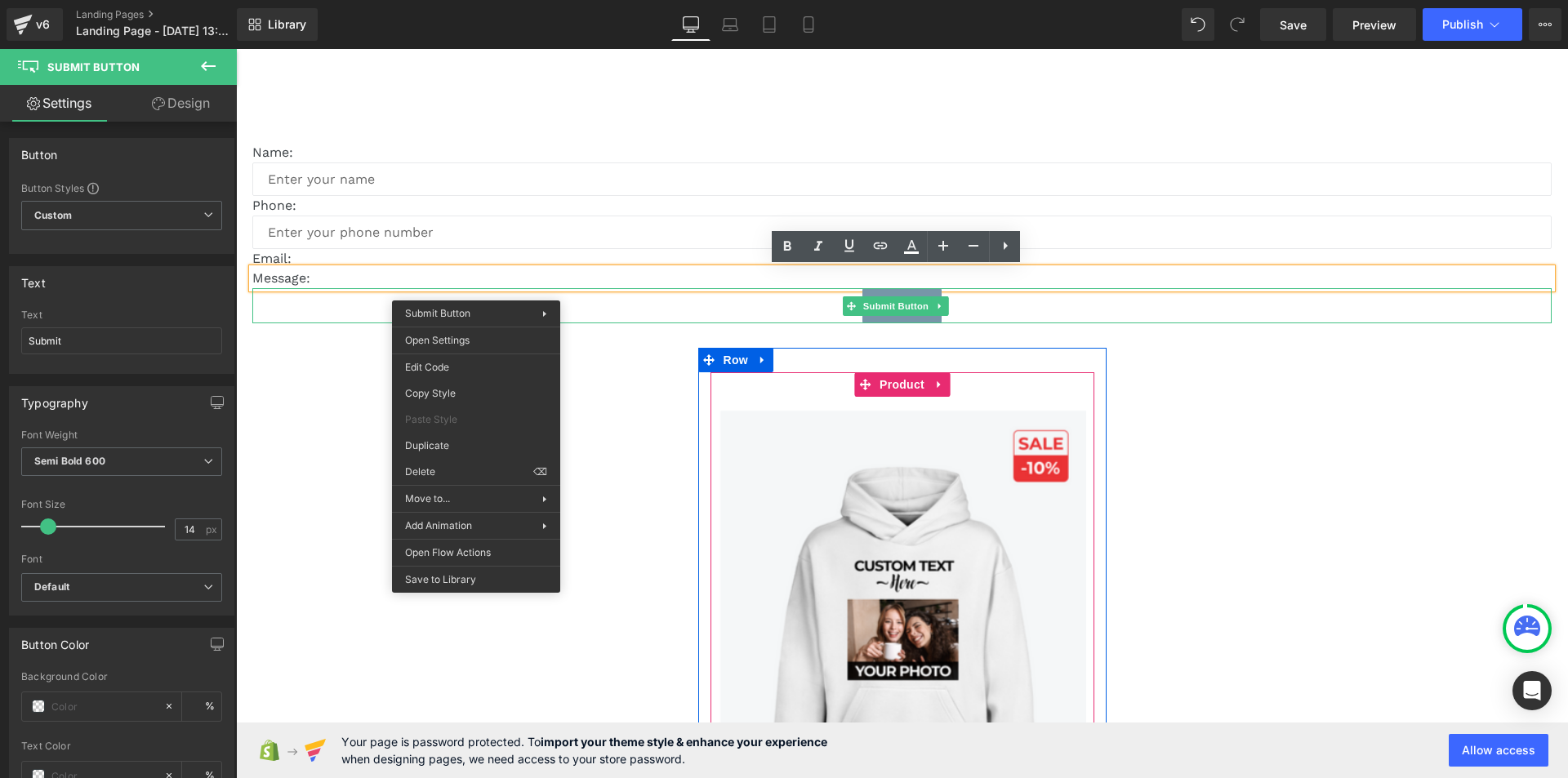
click at [553, 268] on div "Message:" at bounding box center [902, 278] width 1300 height 19
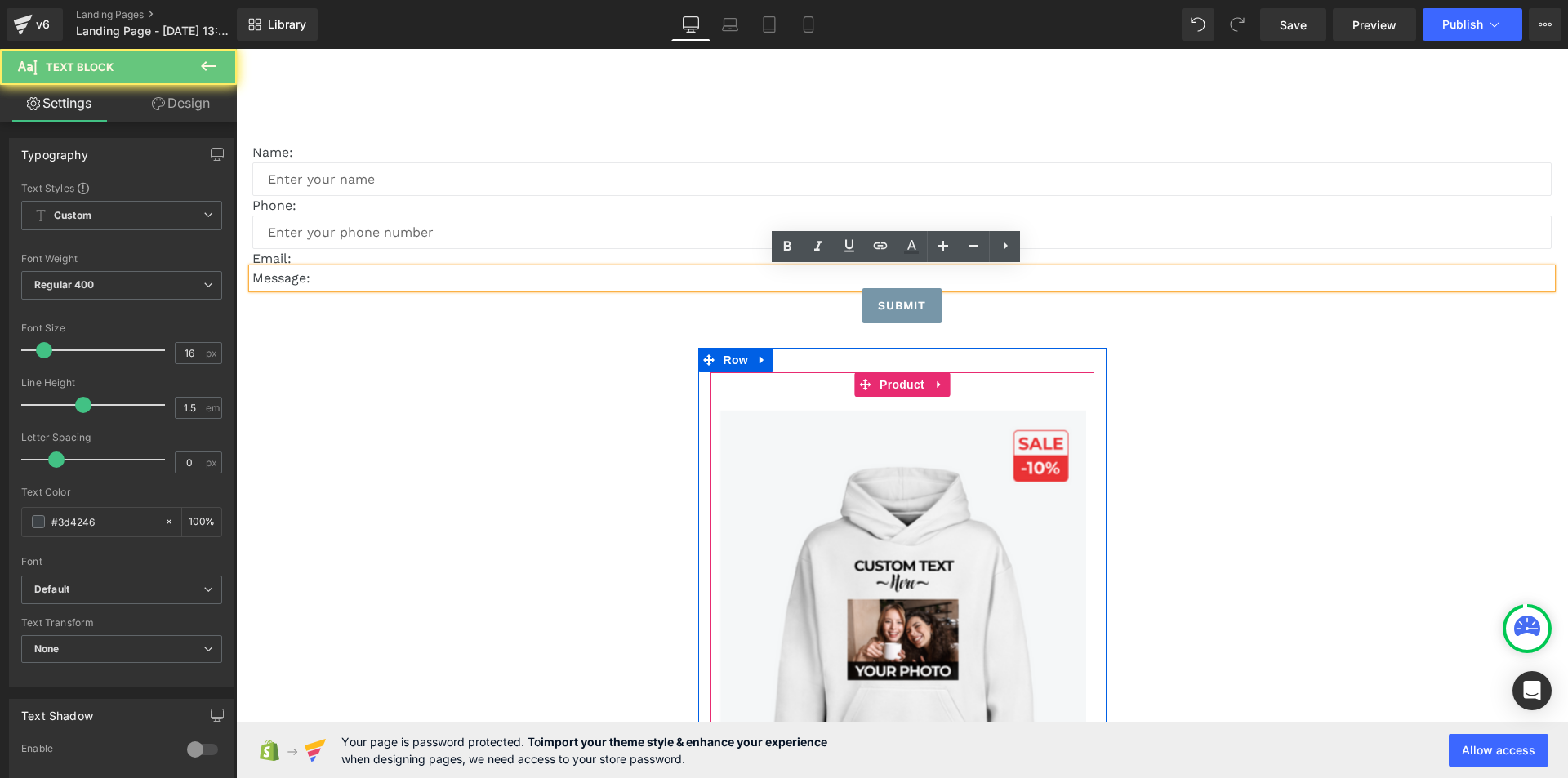
click at [861, 278] on p "Message:" at bounding box center [902, 278] width 1300 height 19
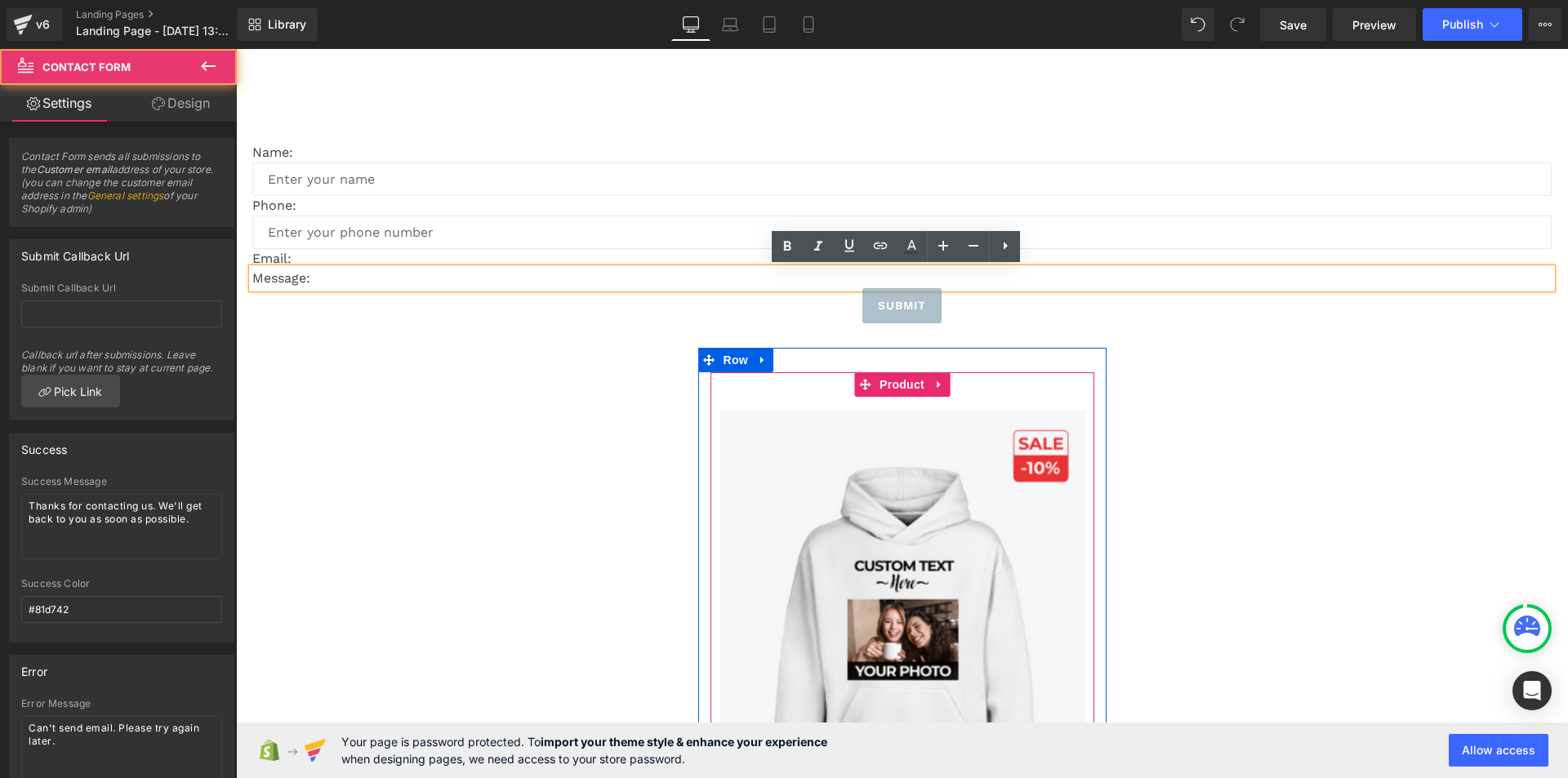
click at [343, 335] on div "Name: Text Block Text Field Phone: Text Block Text Field Email: Text Block Mess…" at bounding box center [902, 220] width 1333 height 254
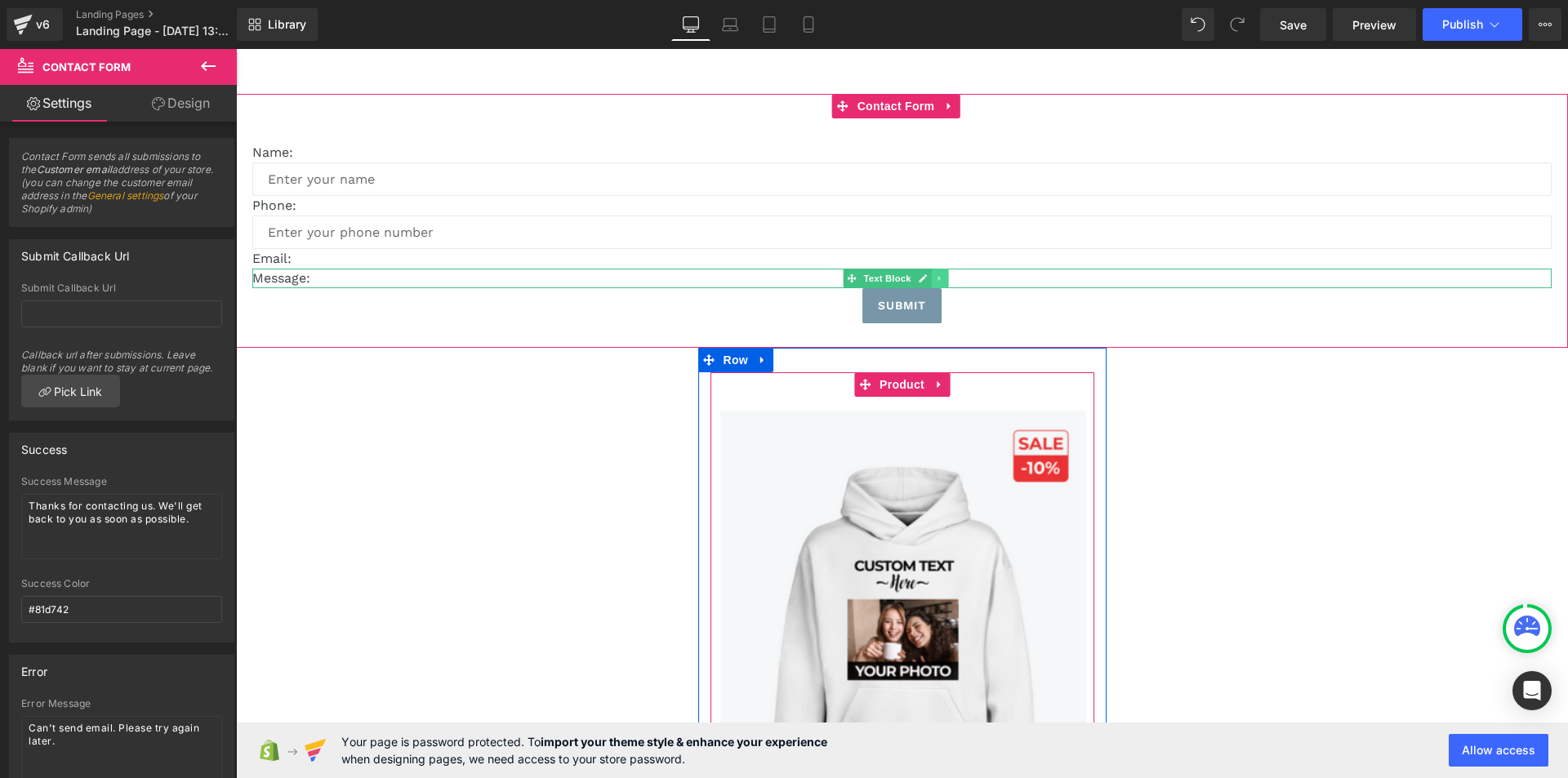
click at [937, 276] on icon at bounding box center [940, 278] width 9 height 10
click at [947, 282] on icon at bounding box center [948, 279] width 9 height 9
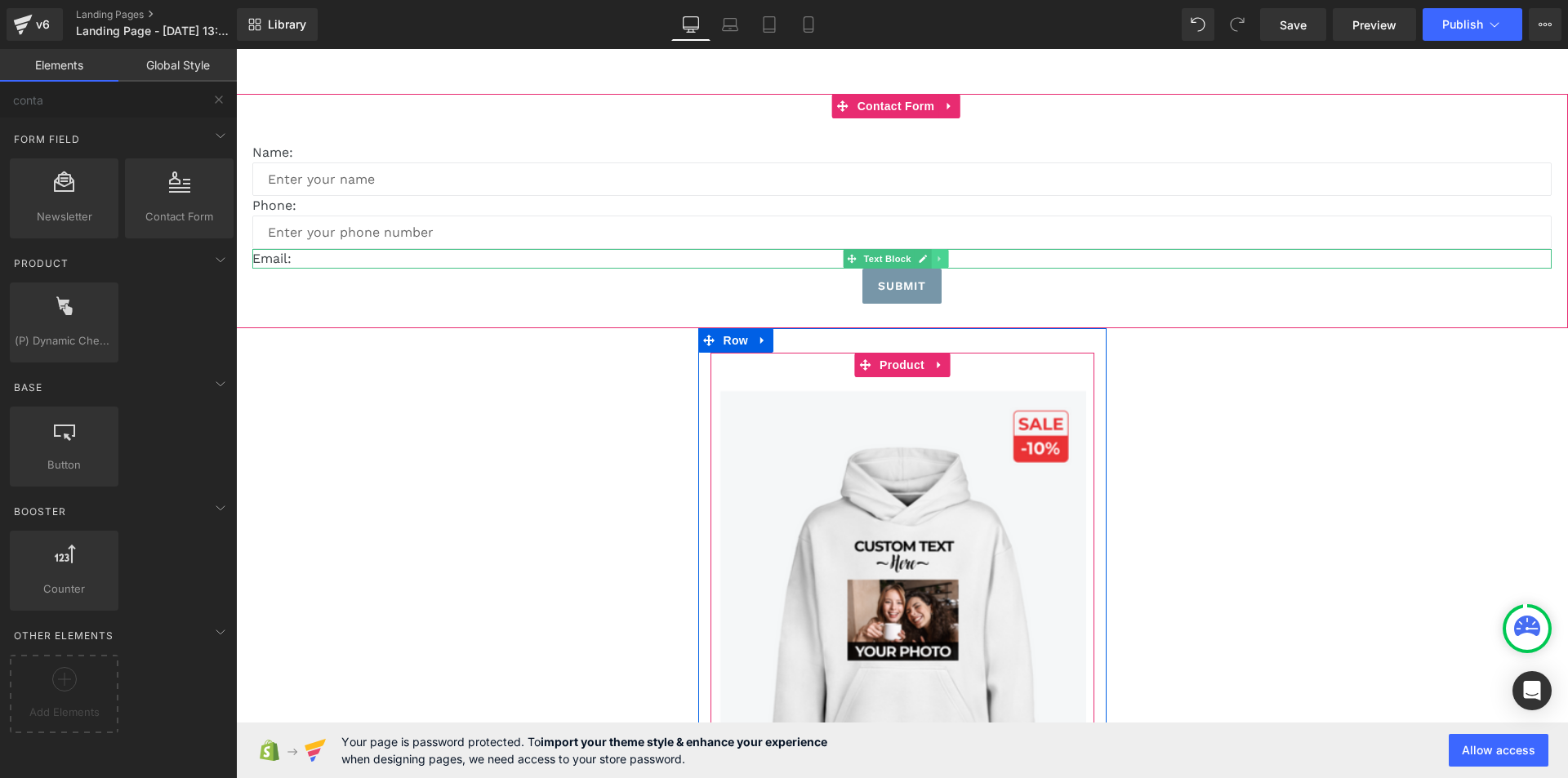
click at [944, 258] on icon at bounding box center [940, 258] width 9 height 10
click at [947, 259] on icon at bounding box center [948, 259] width 9 height 9
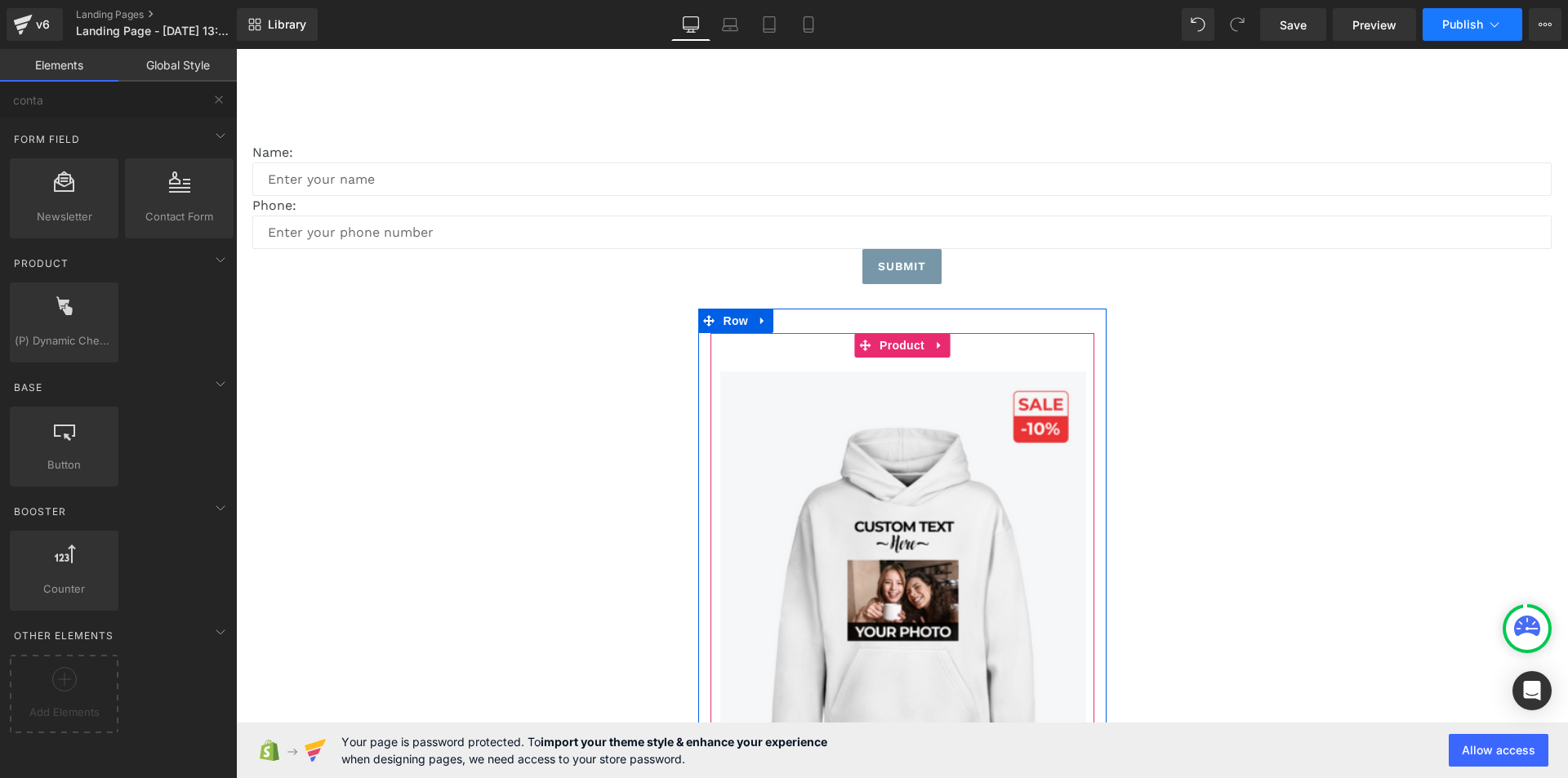
click at [1483, 24] on button "Publish" at bounding box center [1473, 24] width 99 height 32
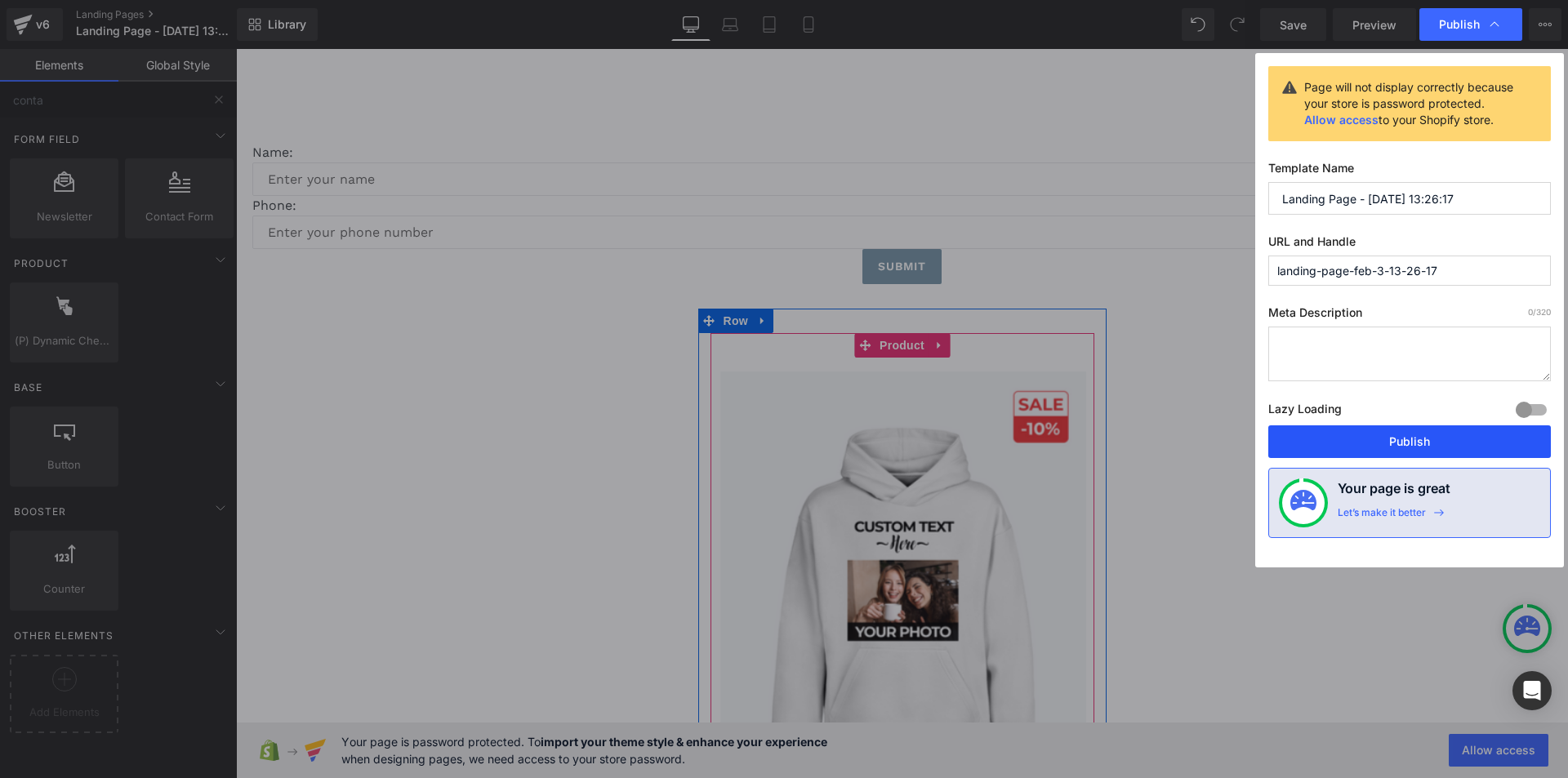
click at [1374, 430] on button "Publish" at bounding box center [1409, 441] width 282 height 32
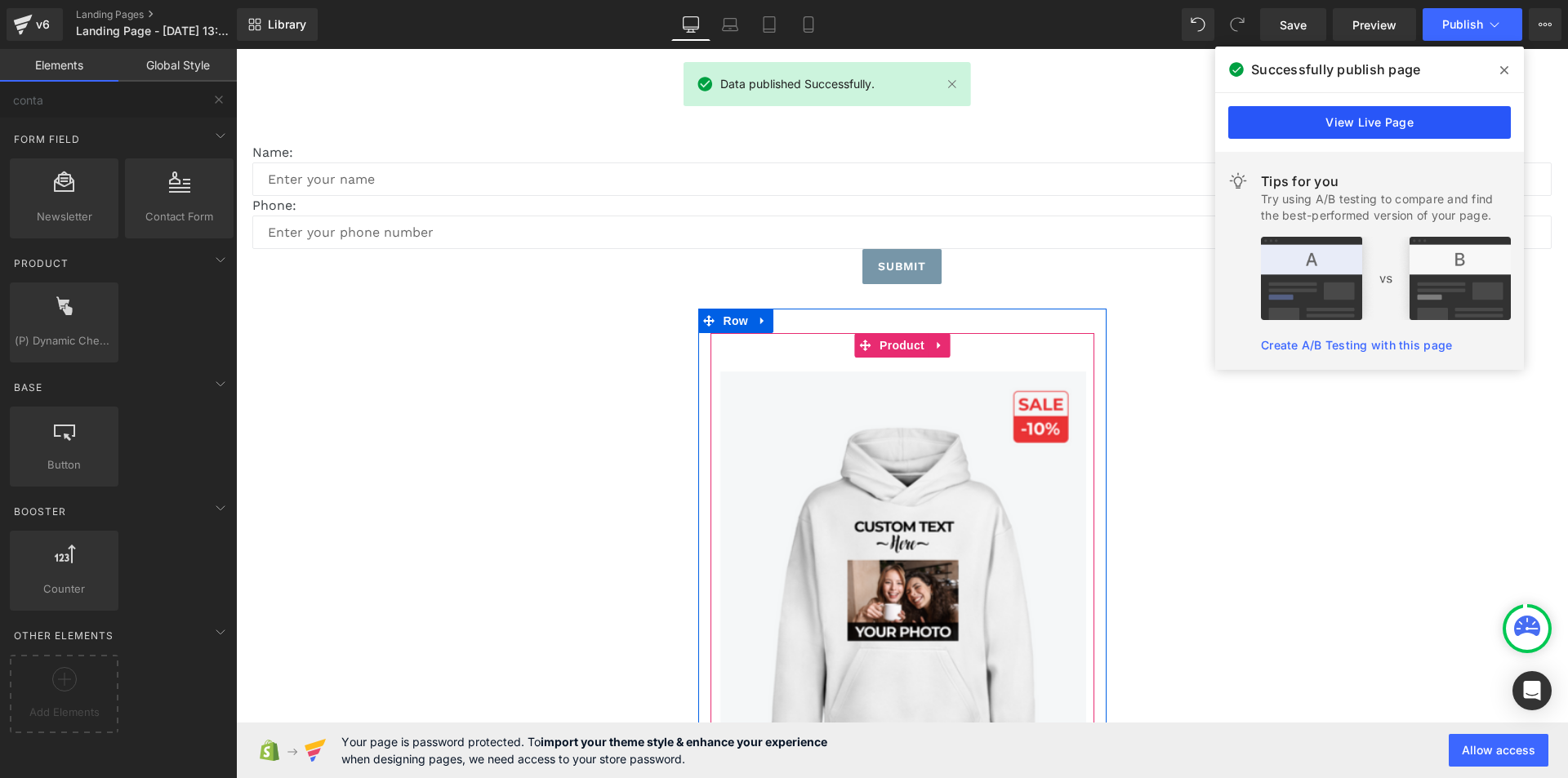
click at [1329, 122] on link "View Live Page" at bounding box center [1370, 122] width 282 height 32
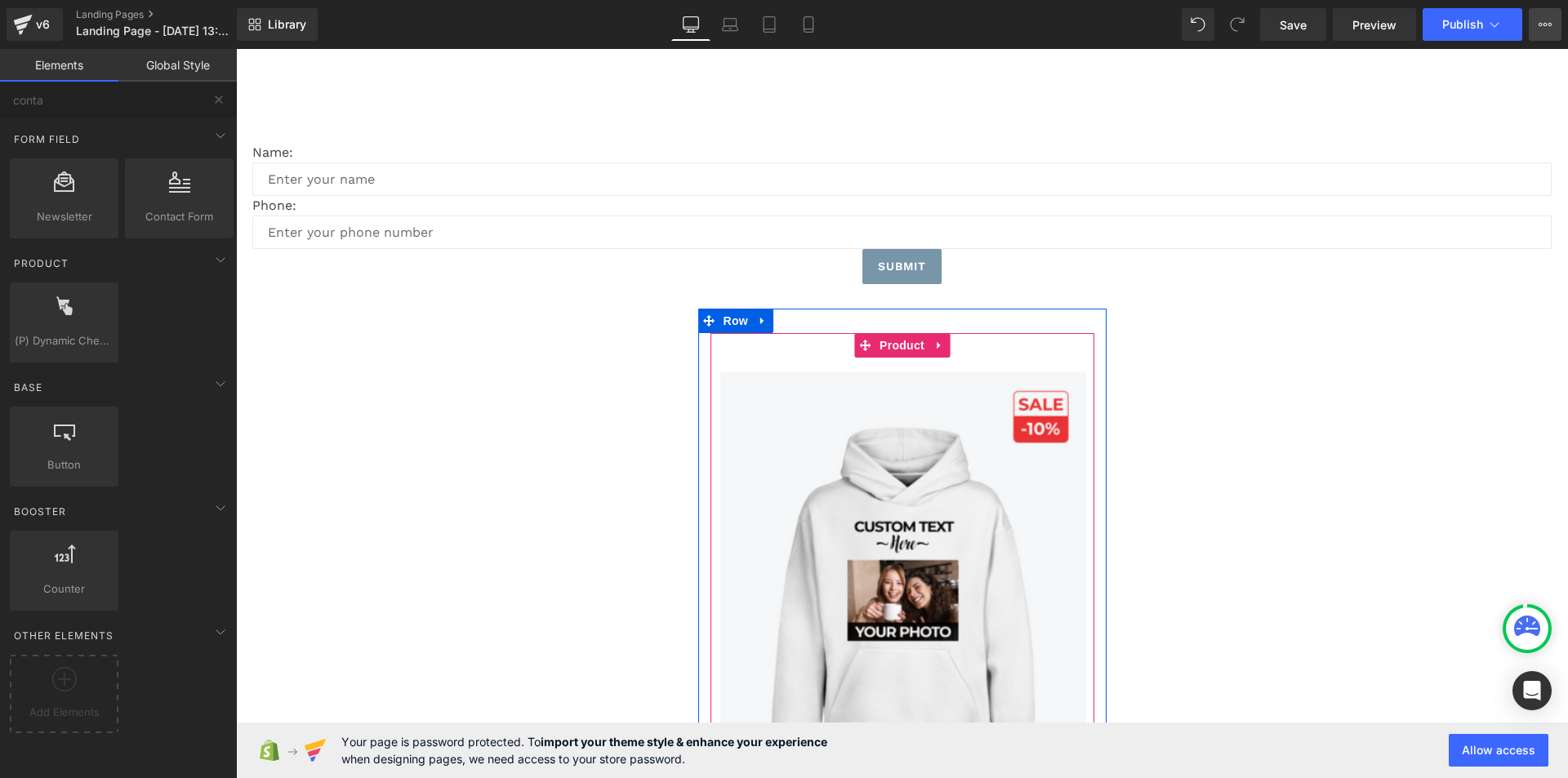
click at [1540, 28] on icon at bounding box center [1545, 24] width 13 height 13
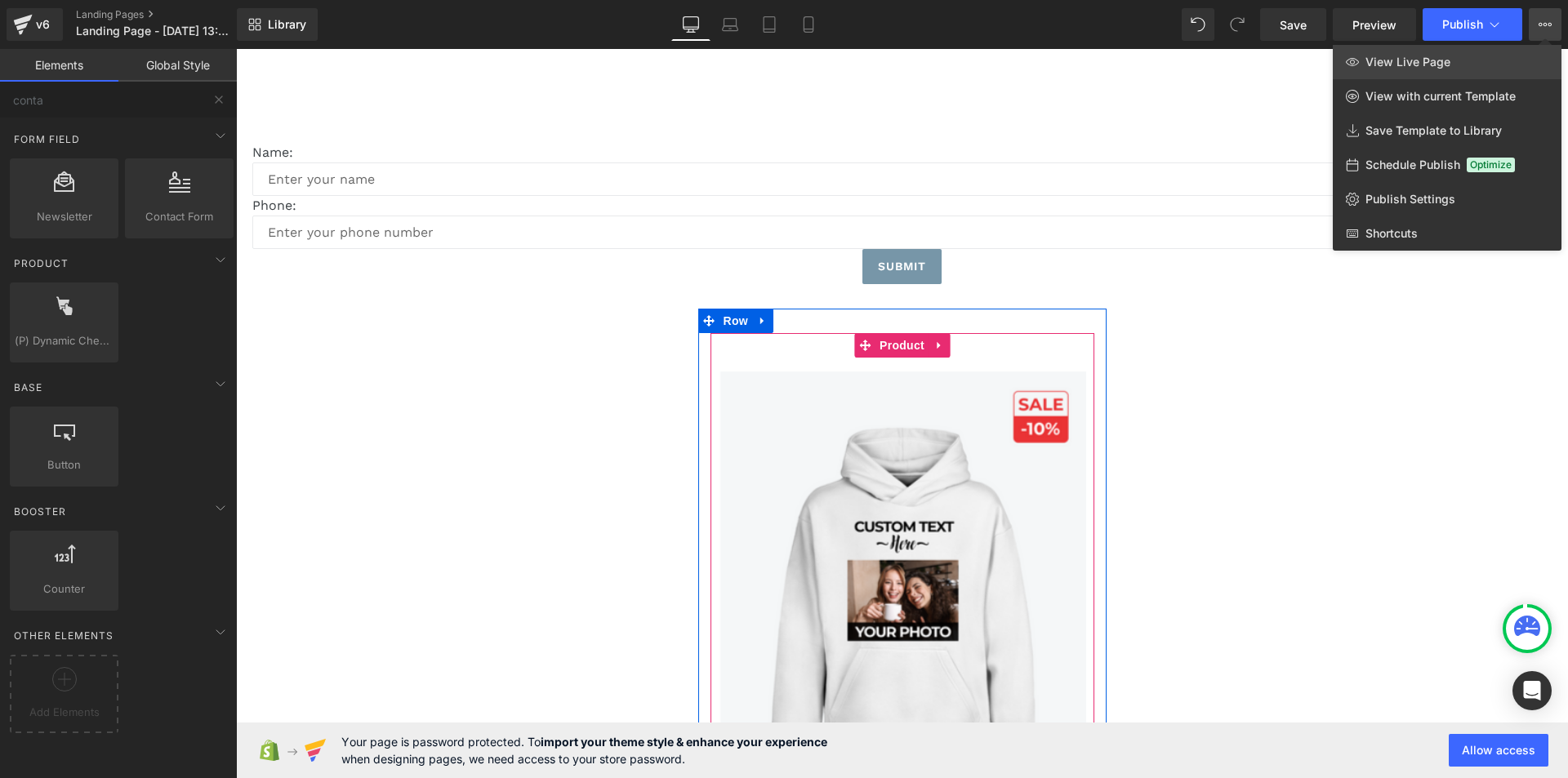
click at [1386, 65] on span "View Live Page" at bounding box center [1408, 62] width 85 height 15
